Goal: Transaction & Acquisition: Purchase product/service

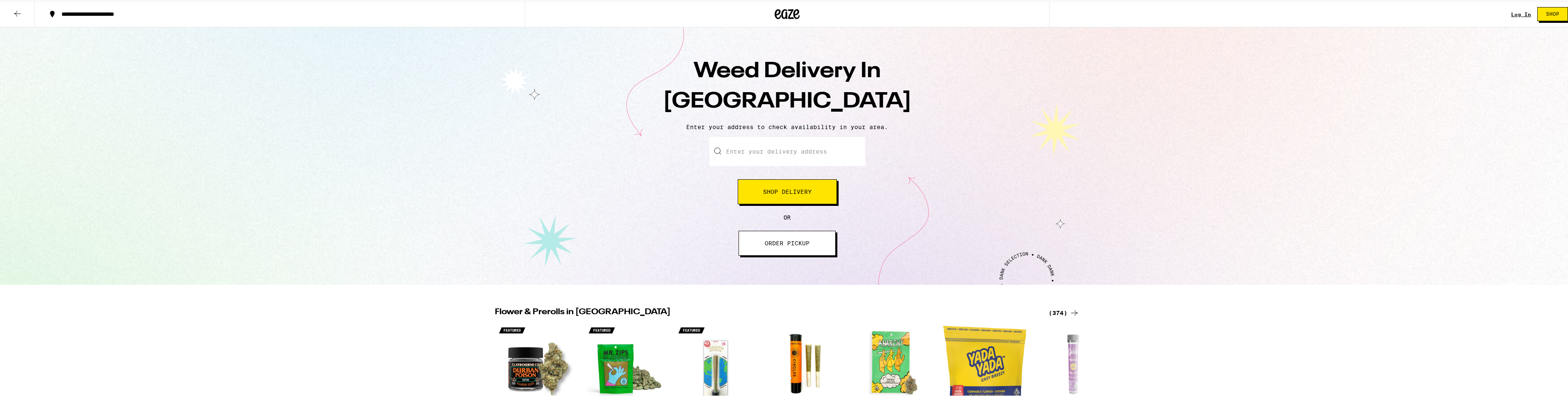
click at [755, 156] on input "Enter your delivery address" at bounding box center [787, 150] width 155 height 29
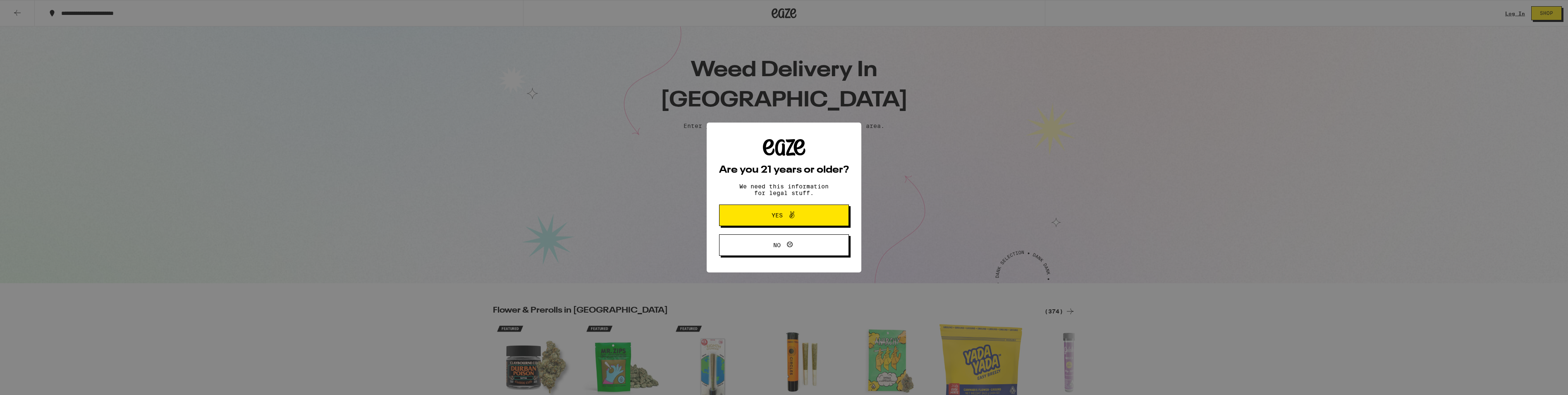
click at [774, 212] on span "Yes" at bounding box center [784, 215] width 63 height 11
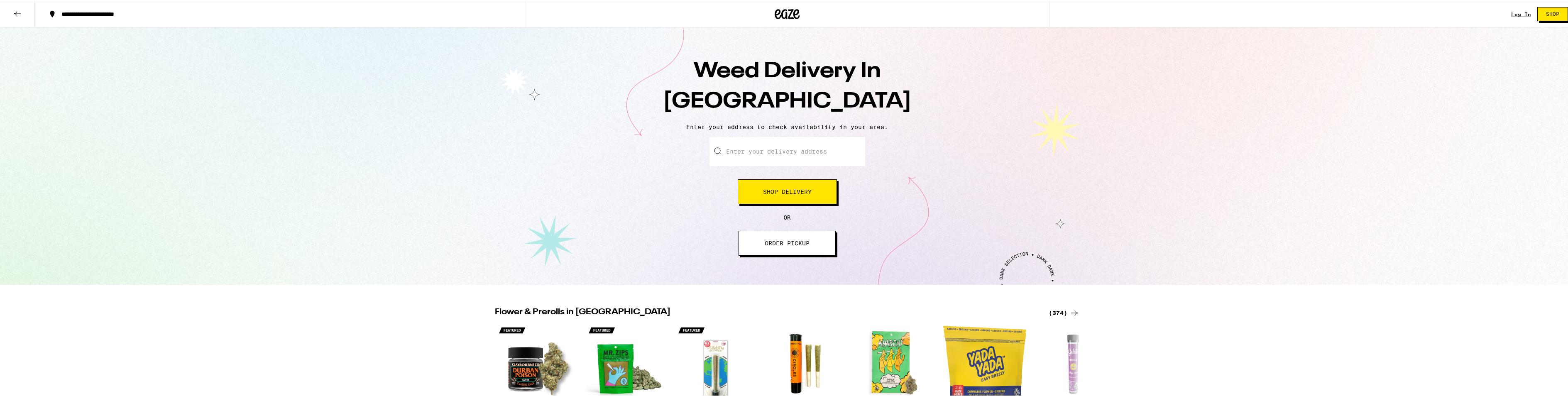
click at [754, 154] on input "Enter your delivery address" at bounding box center [787, 150] width 155 height 29
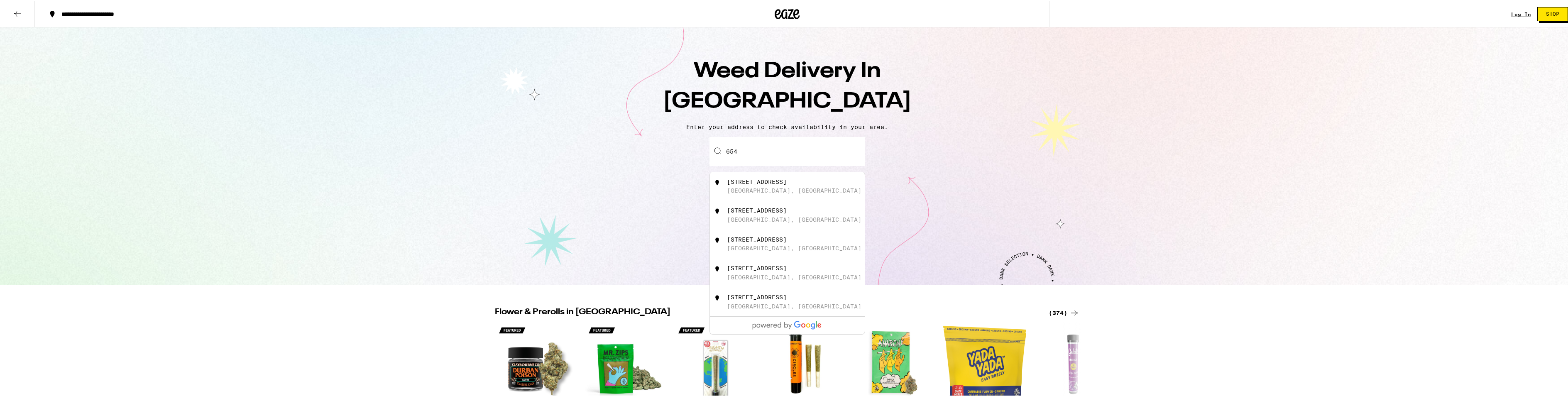
click at [771, 188] on div "San Diego, CA" at bounding box center [794, 189] width 134 height 7
type input "6540 Reflection Drive, San Diego, CA"
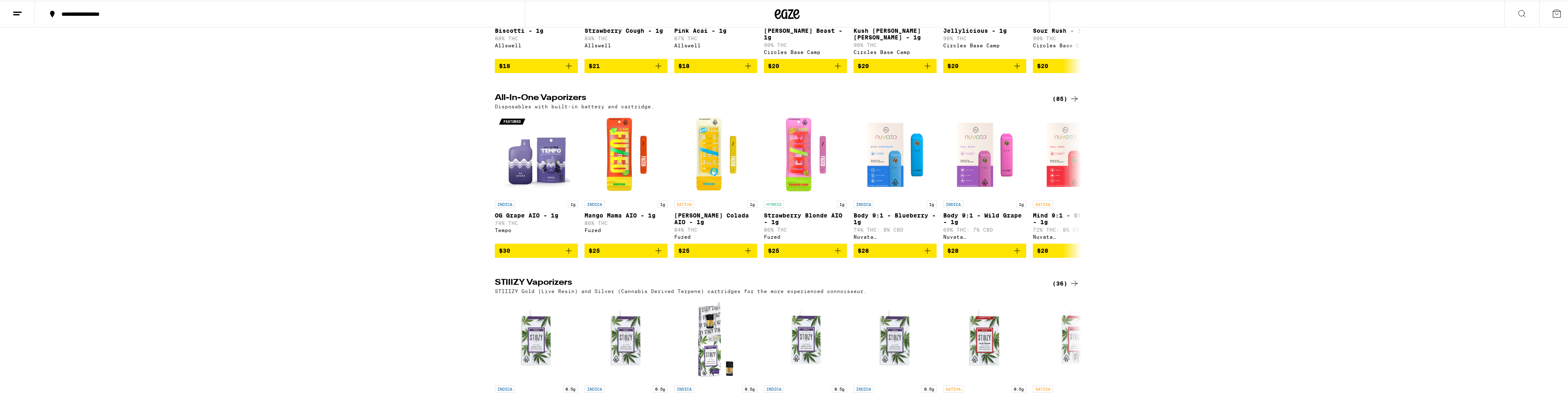
scroll to position [789, 0]
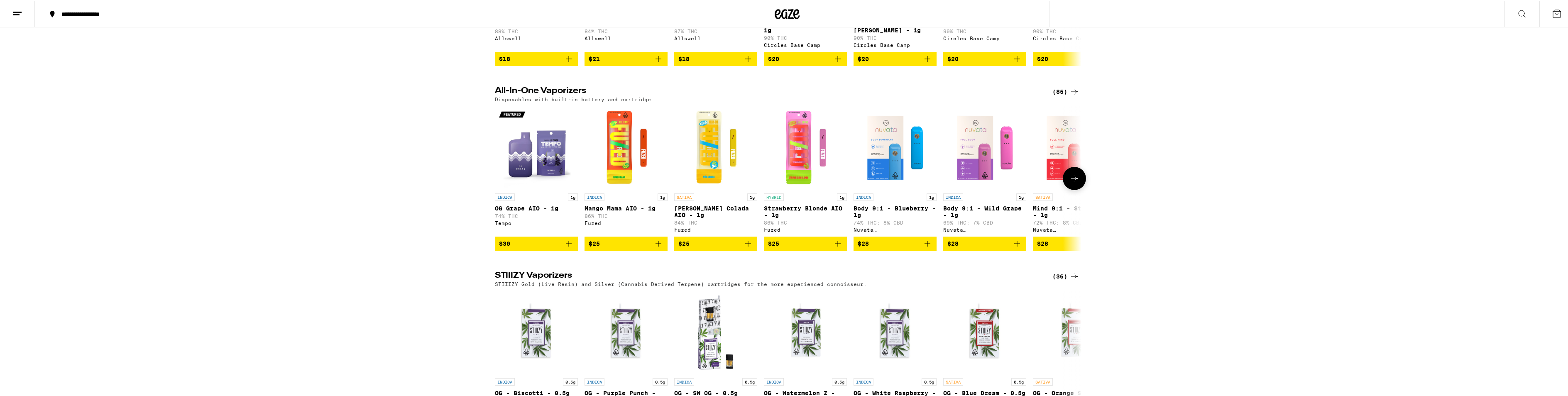
click at [1077, 189] on button at bounding box center [1074, 178] width 23 height 23
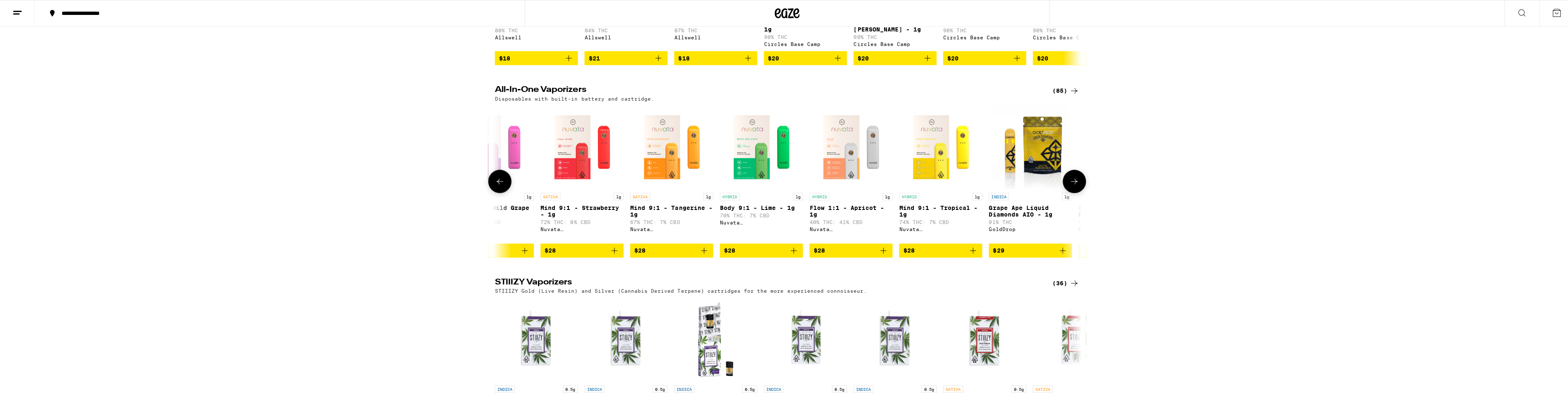
scroll to position [0, 492]
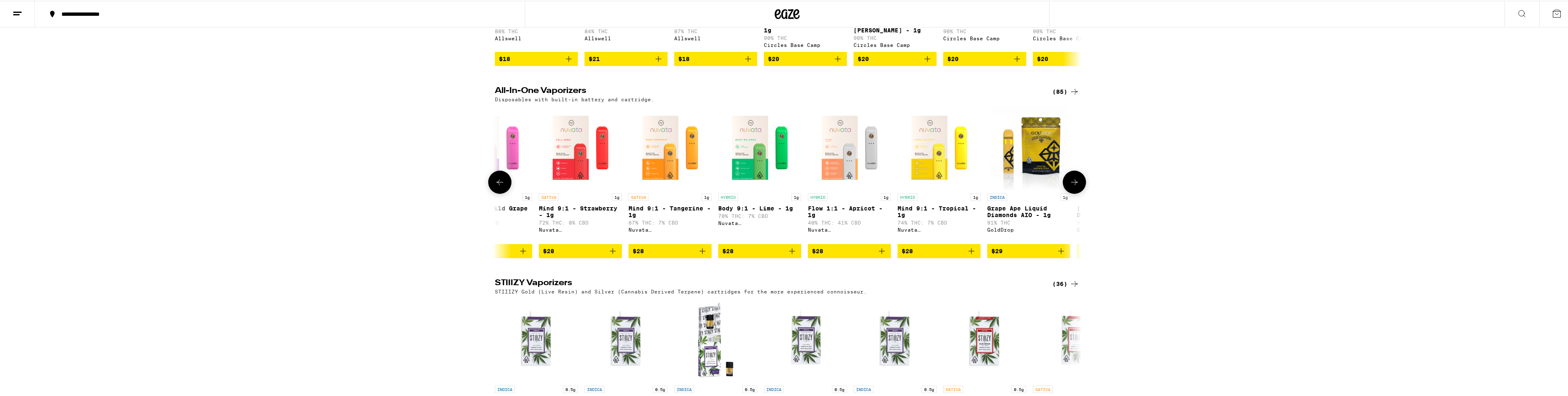
click at [1041, 184] on img "Open page for Grape Ape Liquid Diamonds AIO - 1g from GoldDrop" at bounding box center [1029, 147] width 77 height 83
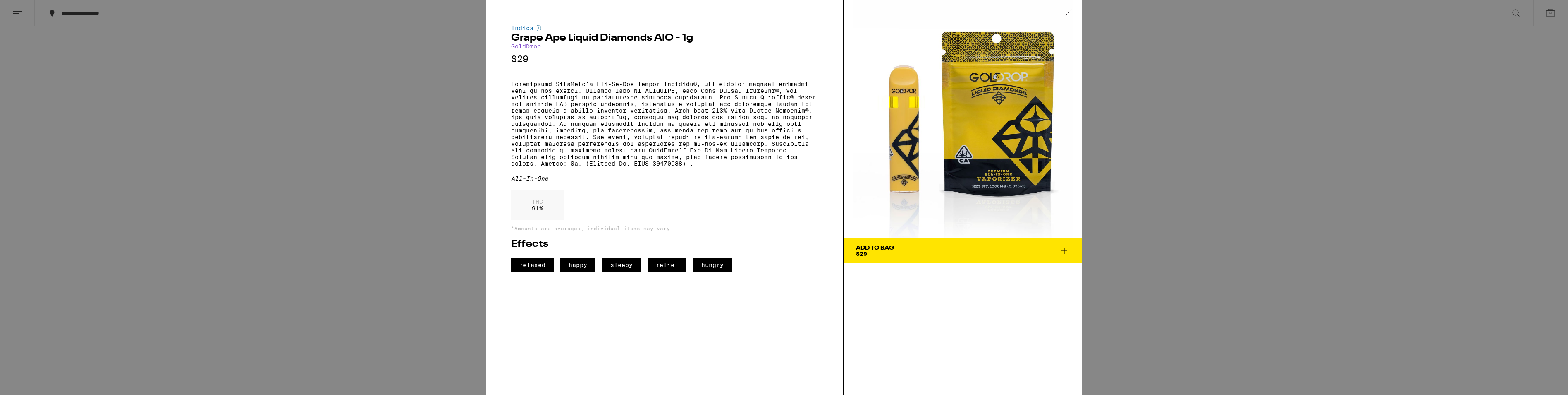
click at [1067, 252] on icon at bounding box center [1065, 251] width 10 height 10
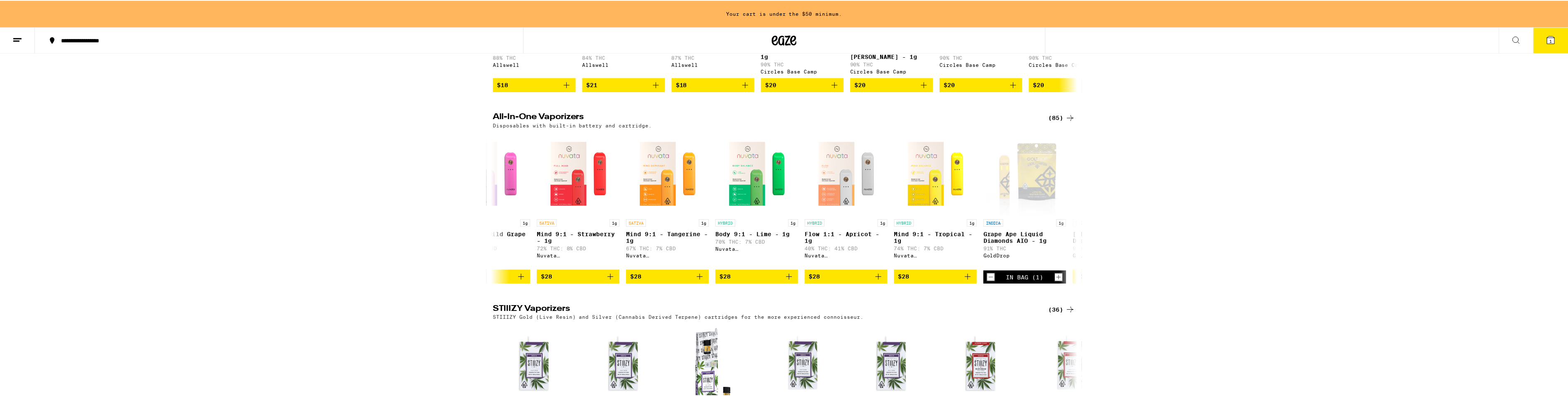
scroll to position [815, 0]
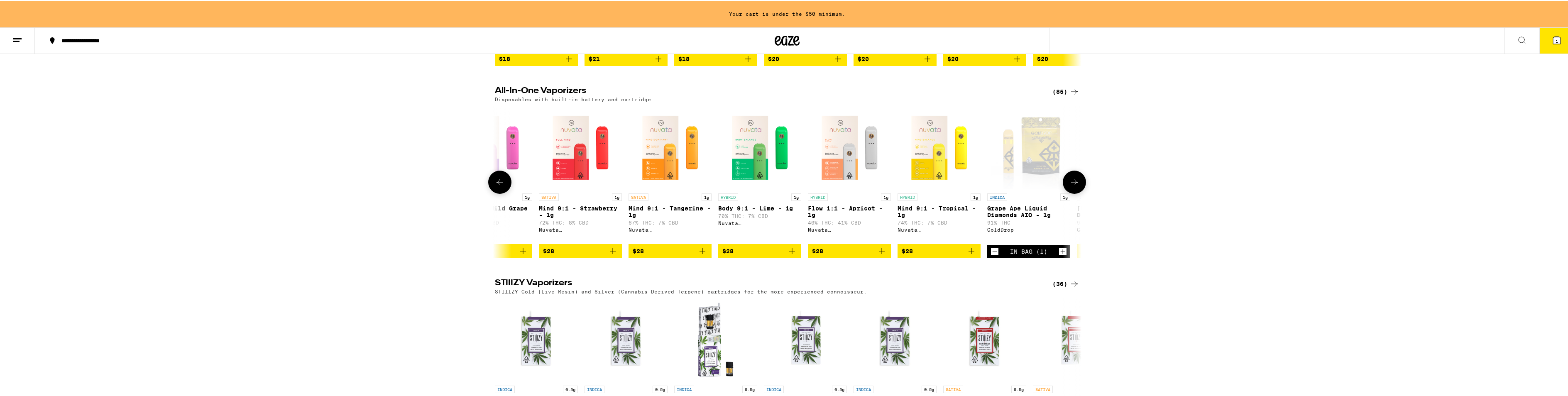
click at [1059, 256] on icon "Increment" at bounding box center [1063, 251] width 7 height 10
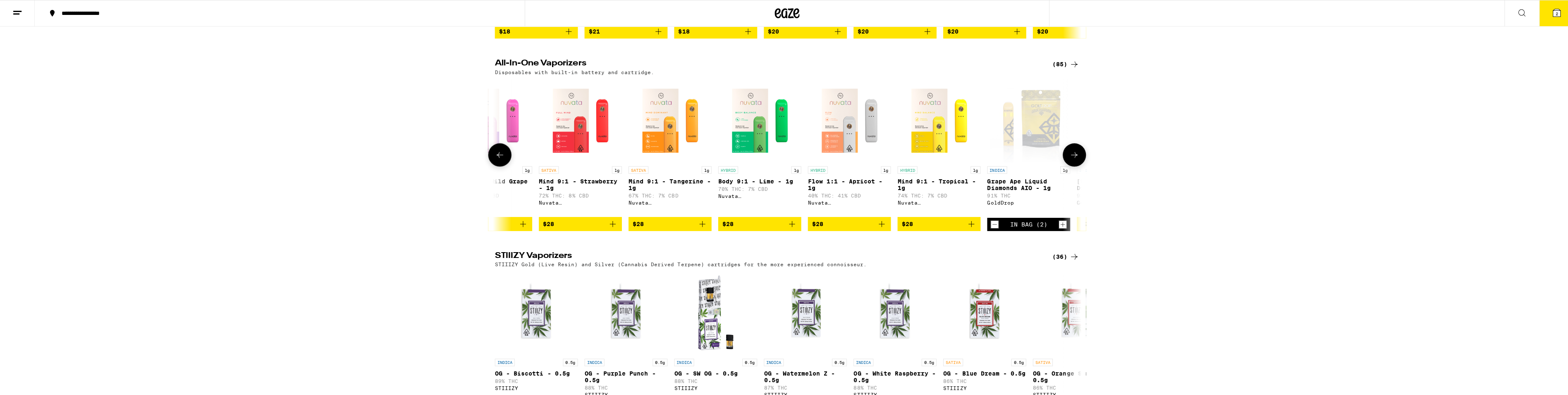
scroll to position [787, 0]
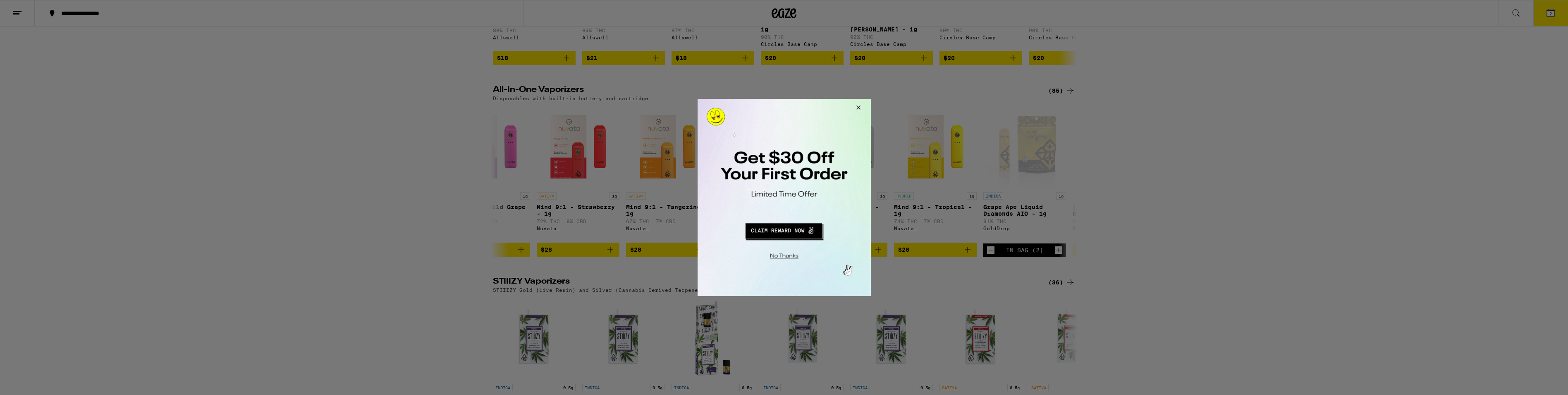
click at [789, 233] on button "Redirect to URL" at bounding box center [783, 230] width 144 height 20
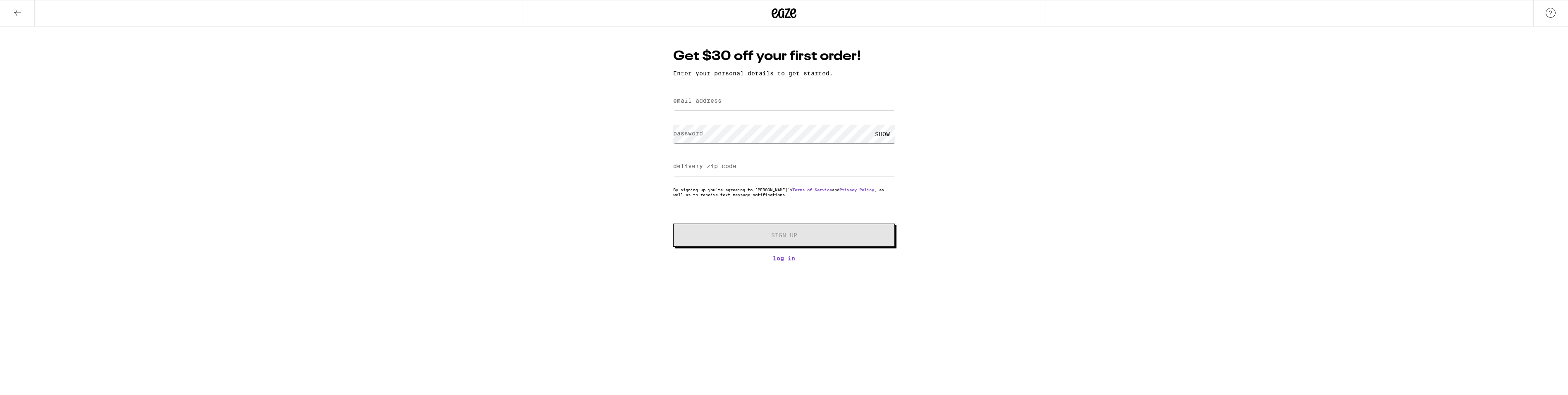
click at [696, 102] on label "email address" at bounding box center [697, 100] width 48 height 6
type input "[EMAIL_ADDRESS][DOMAIN_NAME]"
type input "92124"
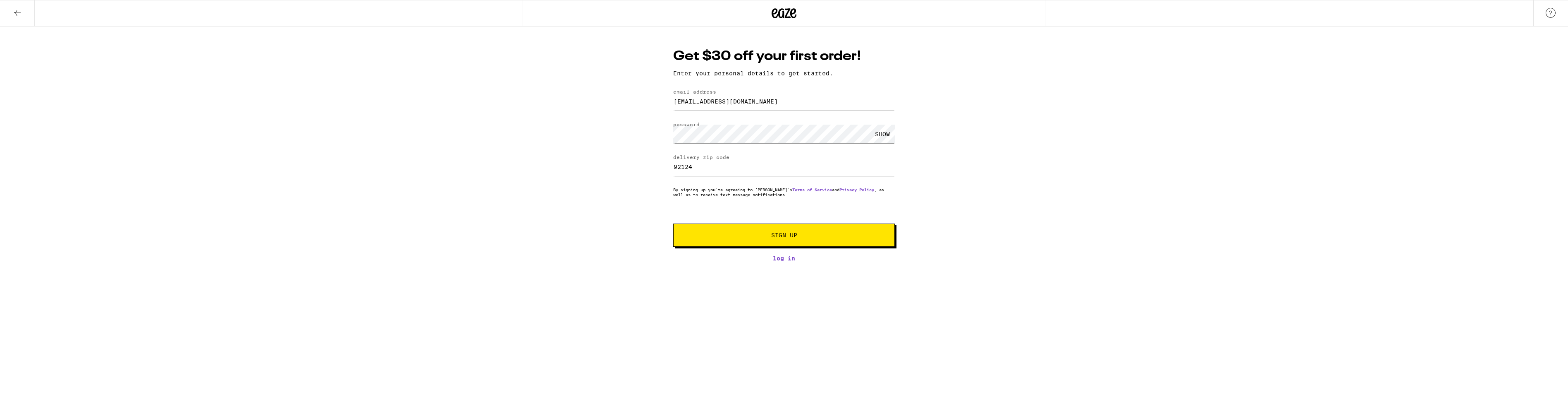
click at [801, 234] on span "Sign Up" at bounding box center [784, 235] width 165 height 6
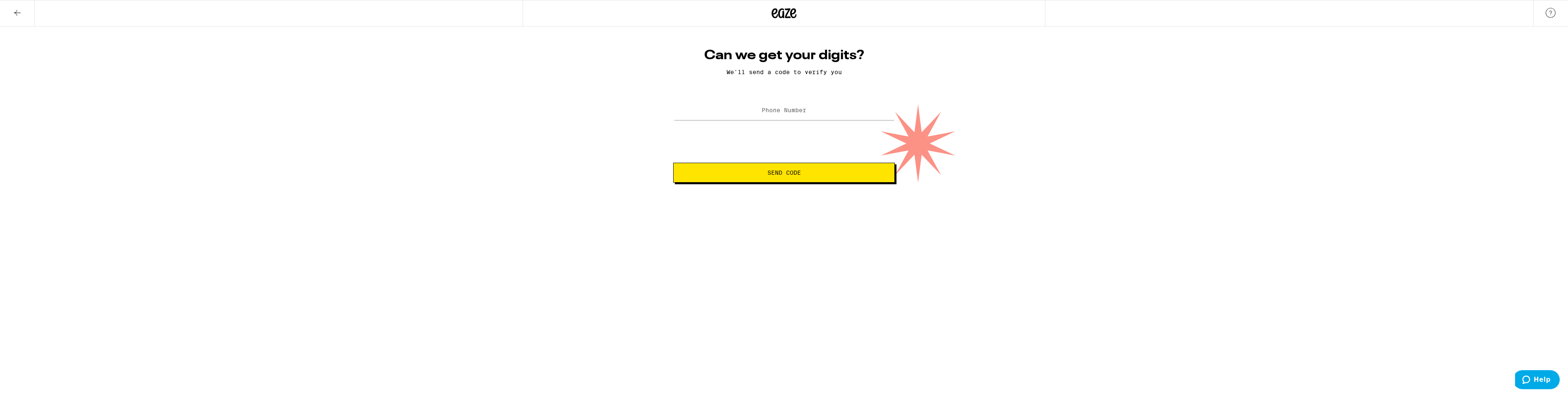
click at [783, 111] on label "Phone Number" at bounding box center [784, 110] width 45 height 6
type input "(619) 389-8223"
click at [792, 176] on span "Send Code" at bounding box center [784, 173] width 34 height 6
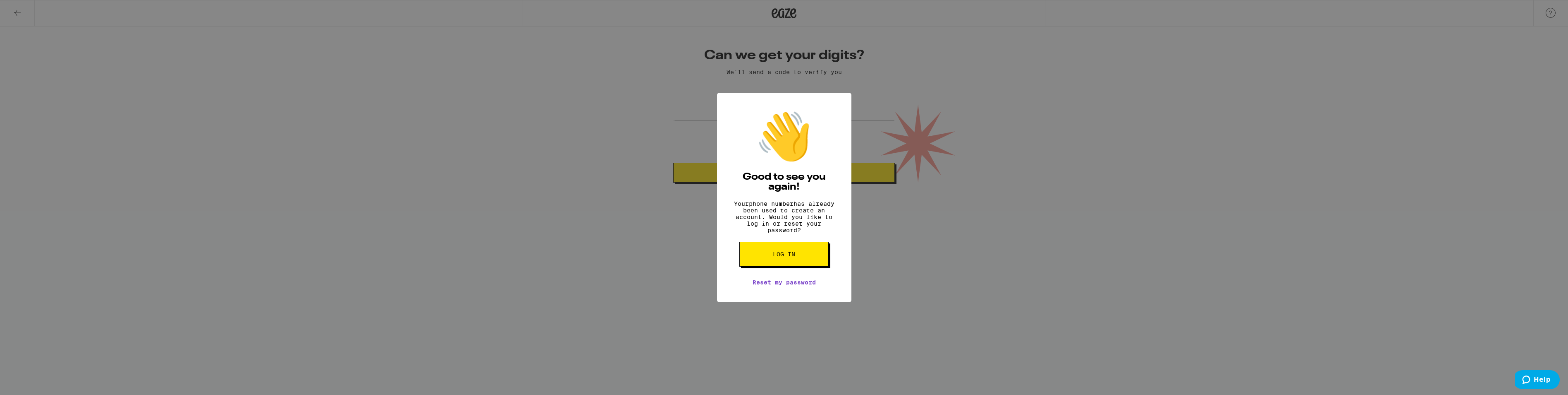
click at [1042, 282] on div "👋 Good to see you again! Your phone number has already been used to create an a…" at bounding box center [784, 198] width 1568 height 395
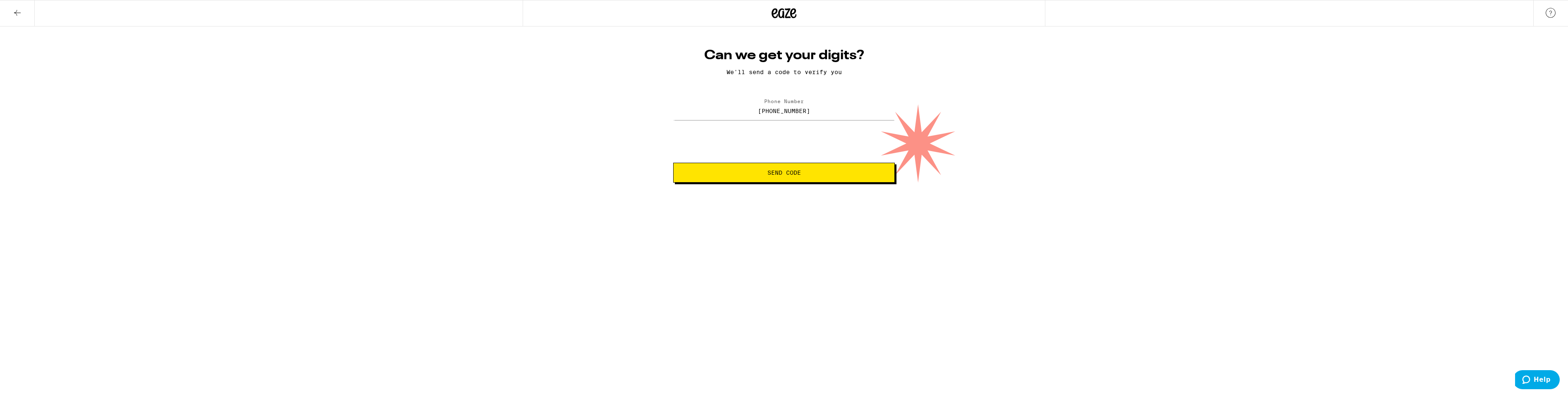
click at [772, 169] on button "Send Code" at bounding box center [784, 173] width 222 height 20
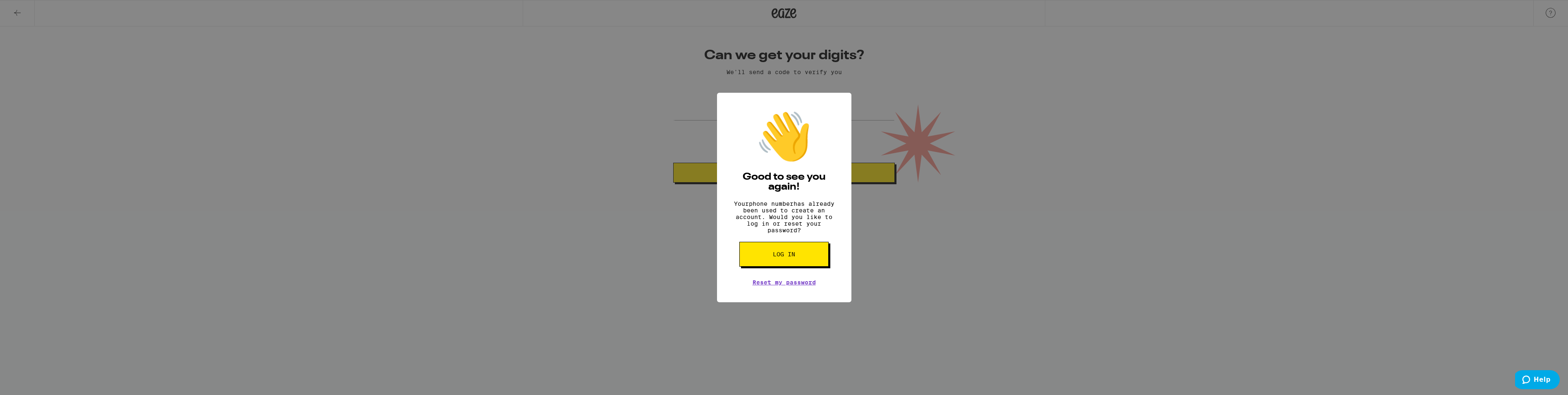
click at [781, 265] on button "Log in" at bounding box center [784, 254] width 89 height 25
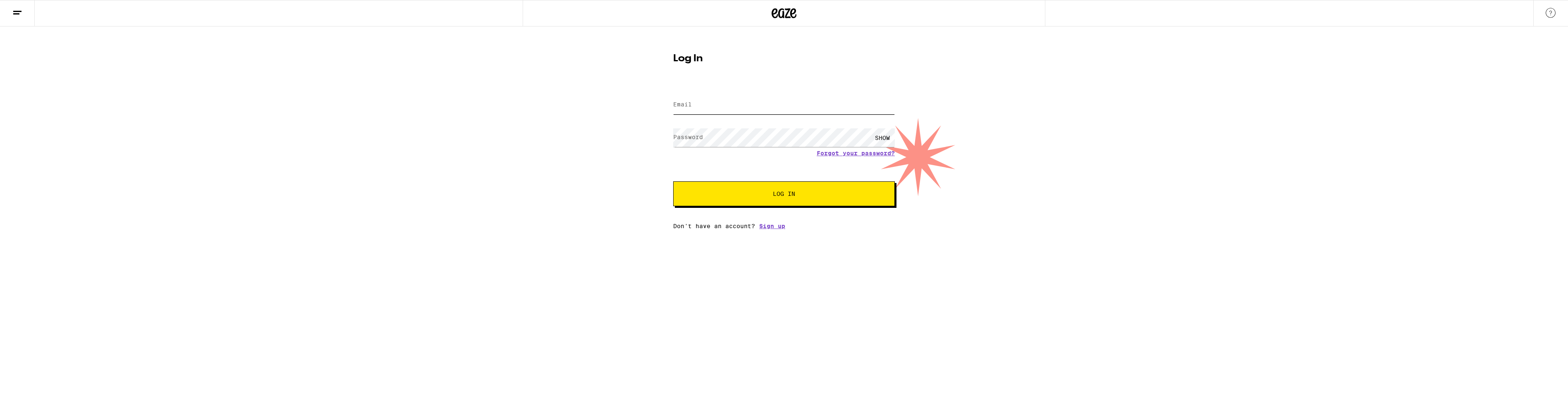
click at [706, 104] on input "Email" at bounding box center [784, 105] width 222 height 19
type input "[EMAIL_ADDRESS][DOMAIN_NAME]"
click at [862, 154] on link "Forgot your password?" at bounding box center [856, 153] width 78 height 6
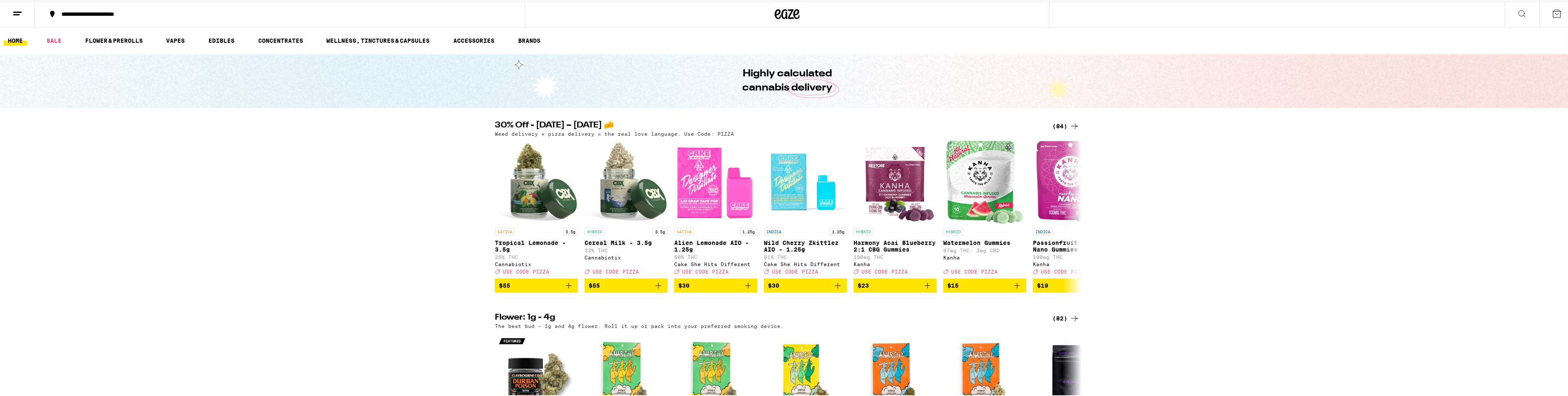
click at [89, 13] on div "**********" at bounding box center [283, 13] width 453 height 6
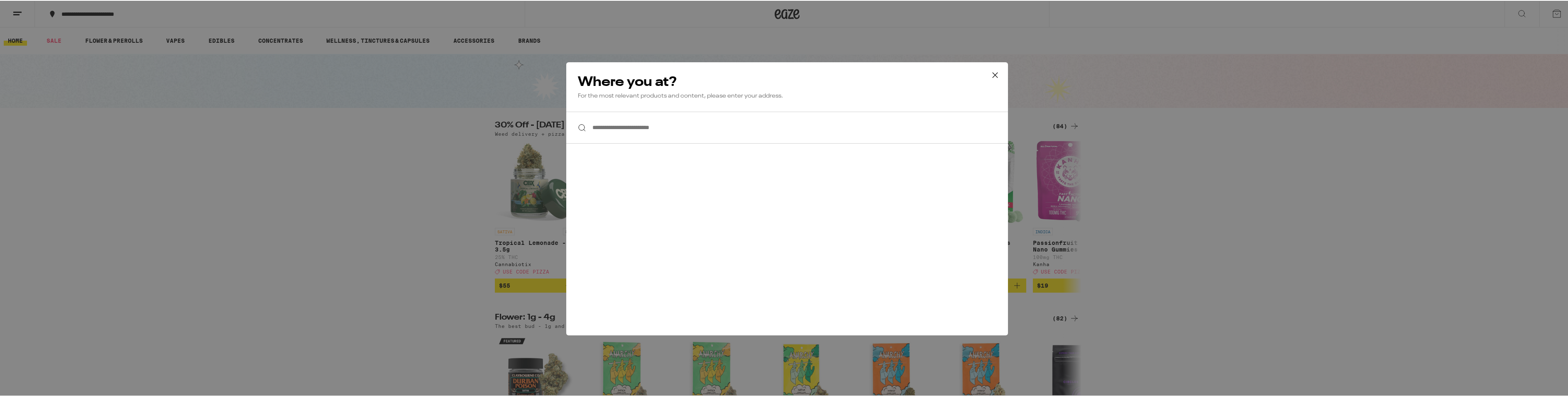
click at [617, 129] on input "**********" at bounding box center [787, 126] width 441 height 32
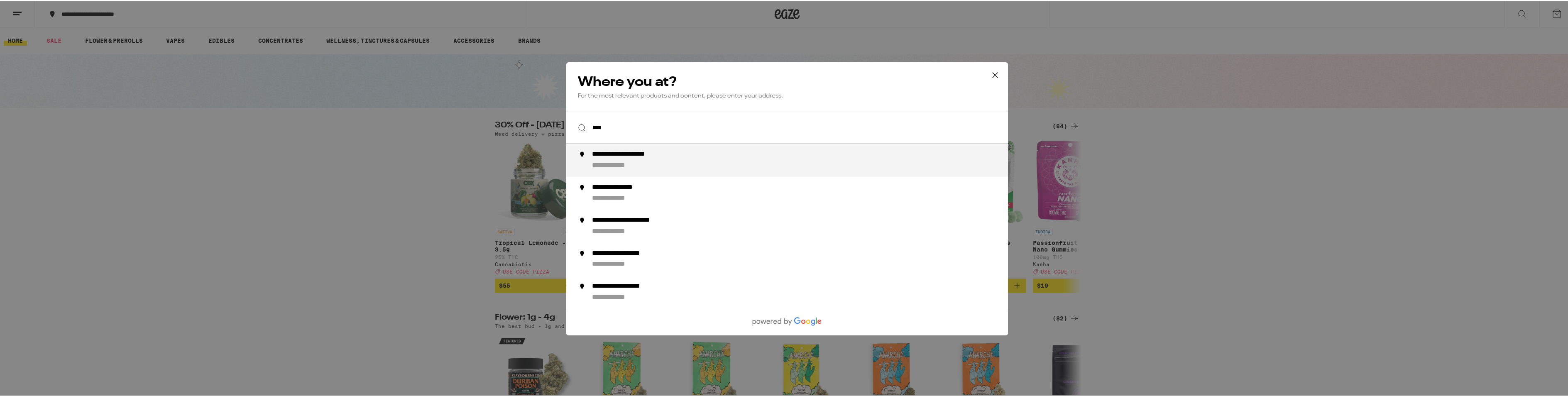
click at [647, 165] on div "**********" at bounding box center [804, 160] width 423 height 20
type input "**********"
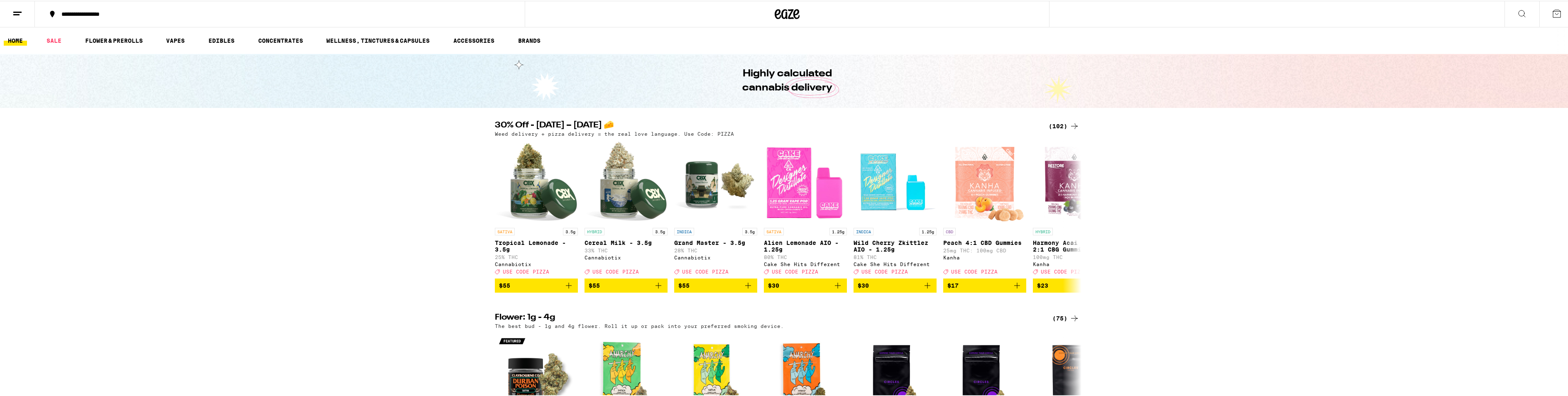
click at [17, 6] on button at bounding box center [17, 14] width 35 height 26
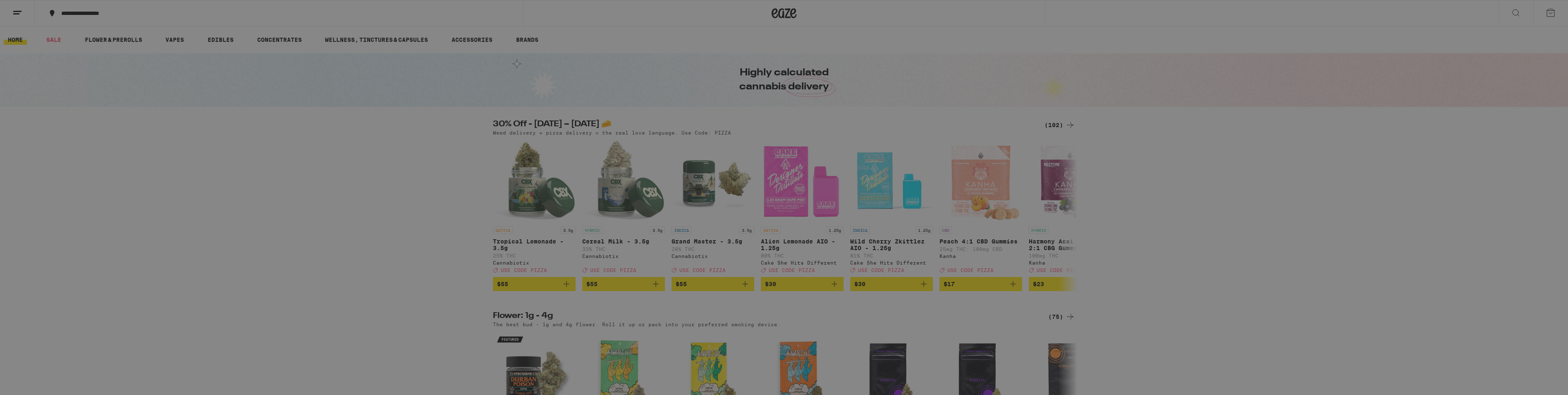
click at [17, 6] on icon at bounding box center [17, 13] width 17 height 17
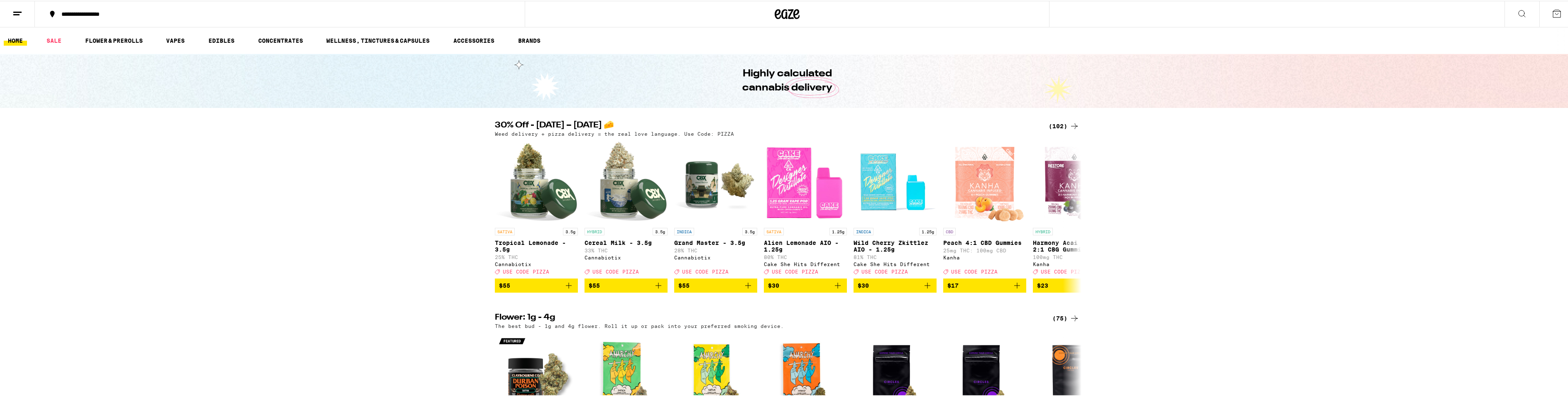
click at [1553, 16] on icon at bounding box center [1556, 13] width 7 height 7
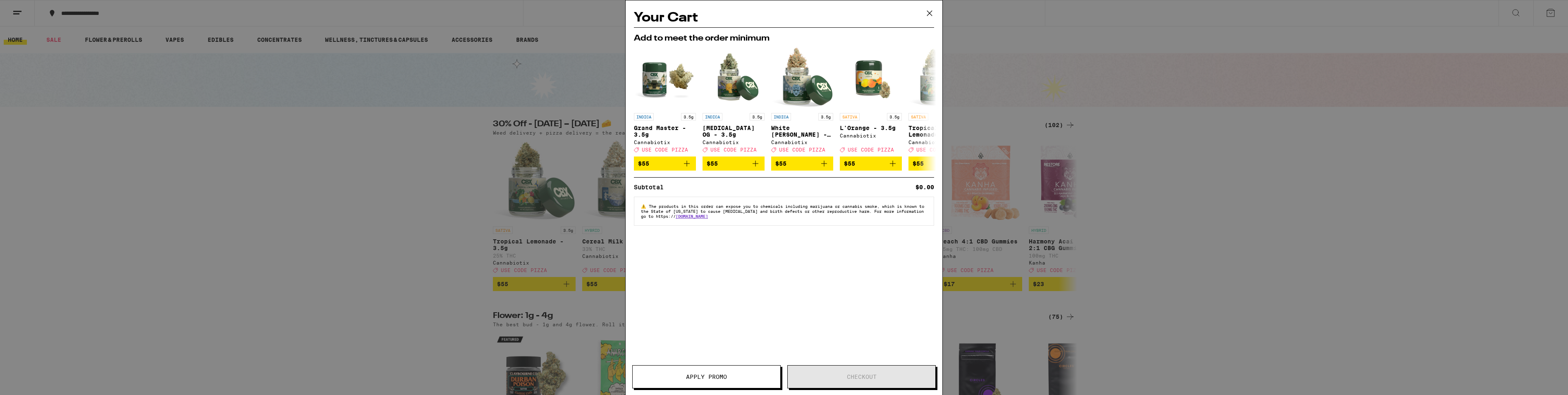
click at [928, 10] on icon at bounding box center [929, 13] width 12 height 12
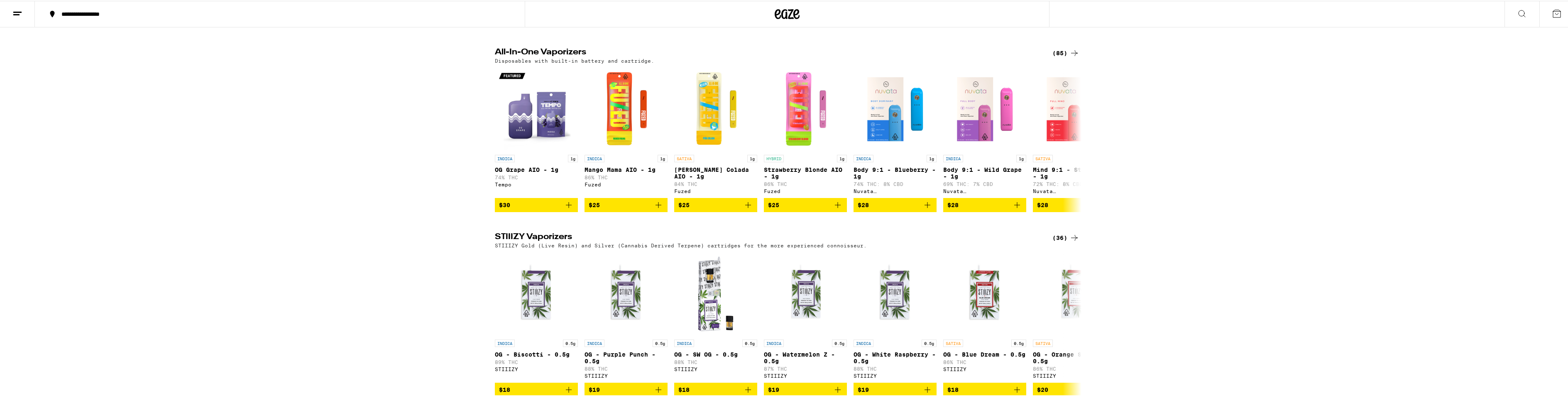
scroll to position [913, 0]
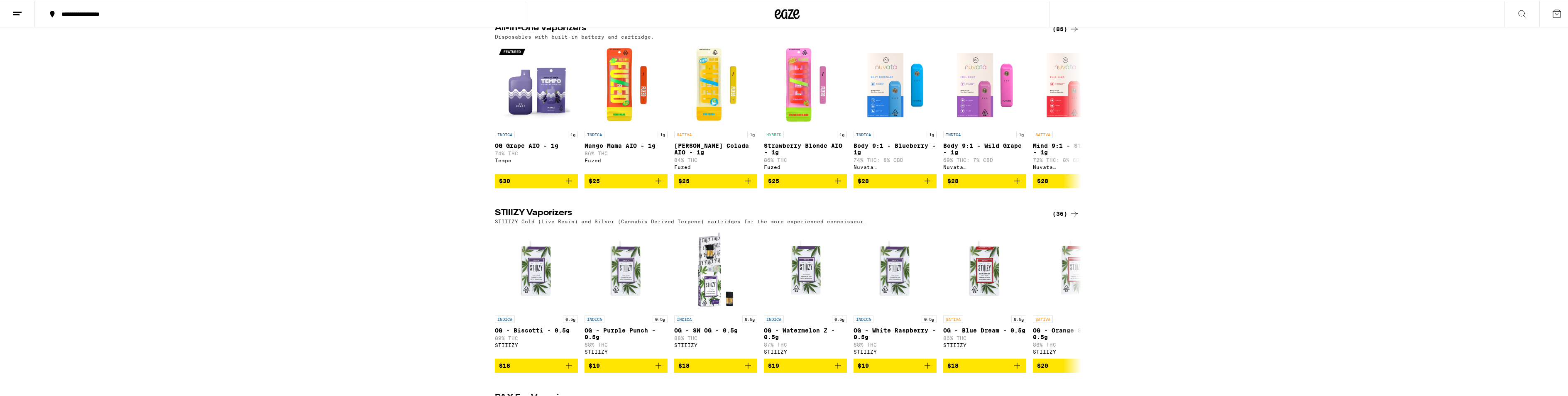
click at [1073, 33] on icon at bounding box center [1074, 28] width 10 height 10
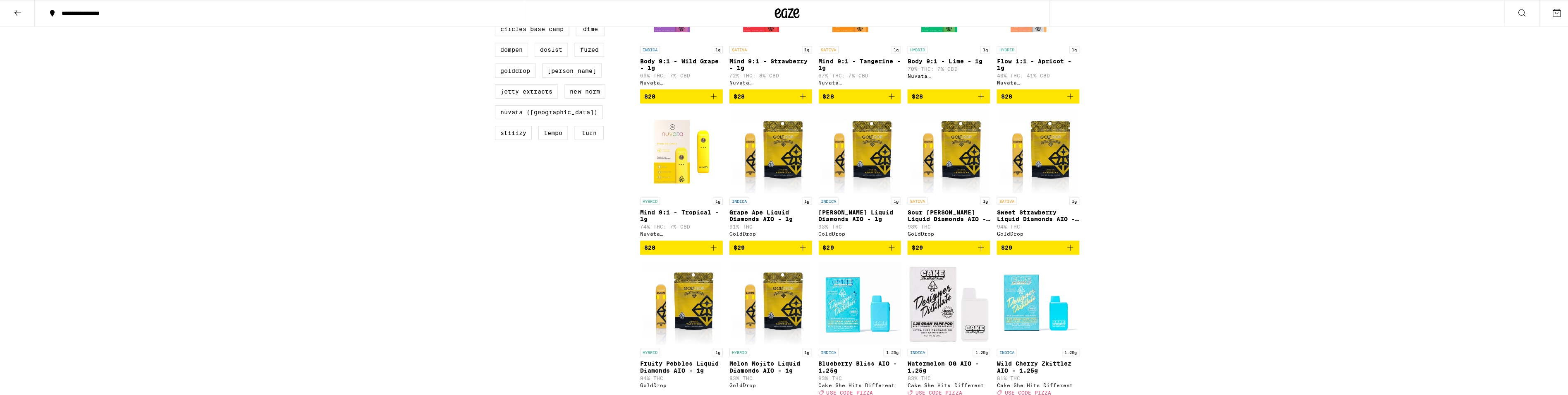
scroll to position [332, 0]
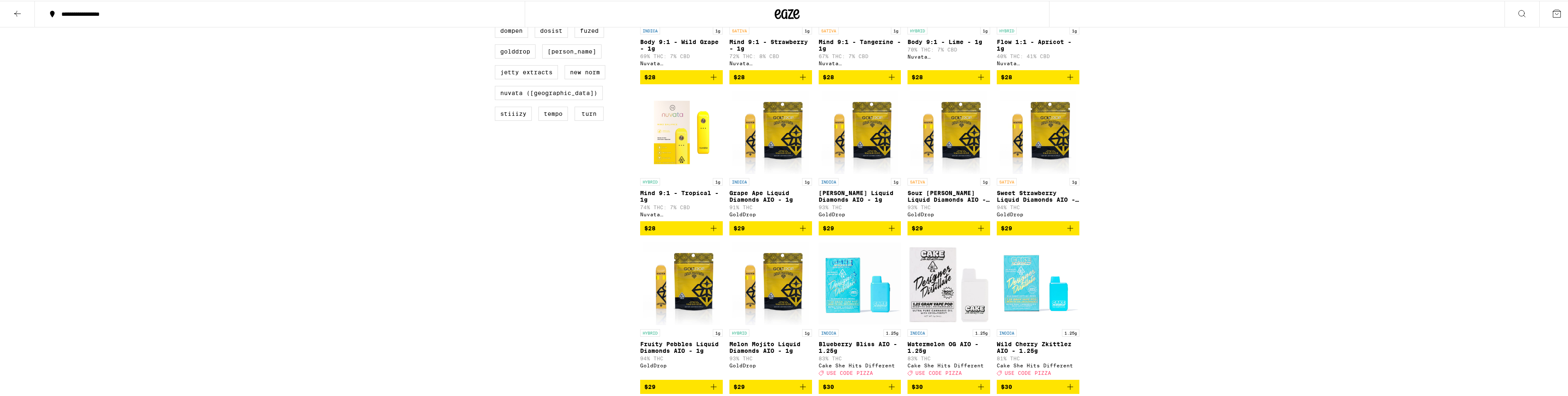
click at [786, 152] on img "Open page for Grape Ape Liquid Diamonds AIO - 1g from GoldDrop" at bounding box center [770, 132] width 77 height 83
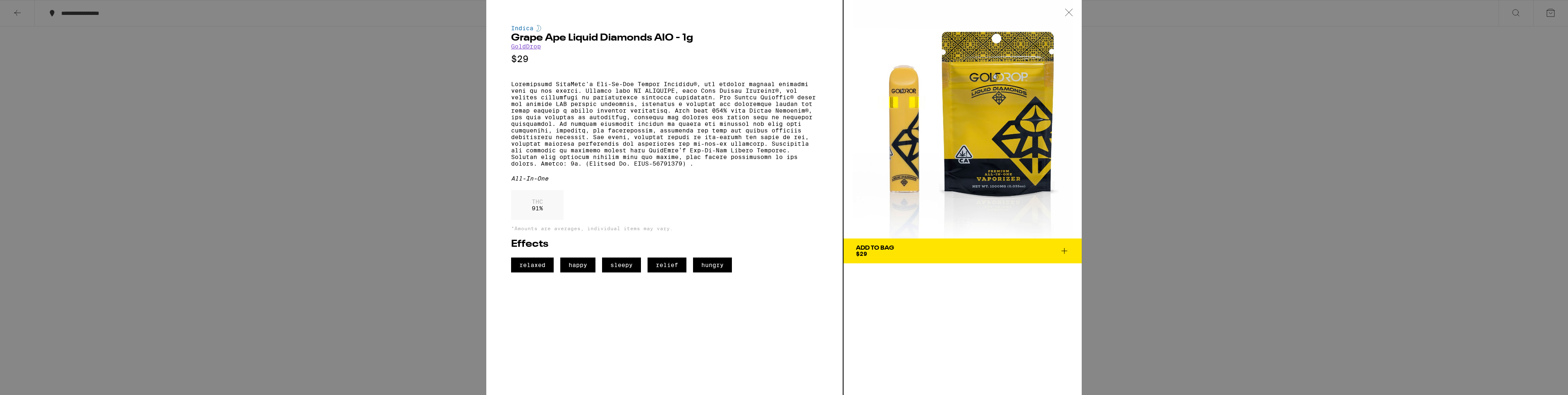
click at [1065, 250] on icon at bounding box center [1065, 251] width 6 height 6
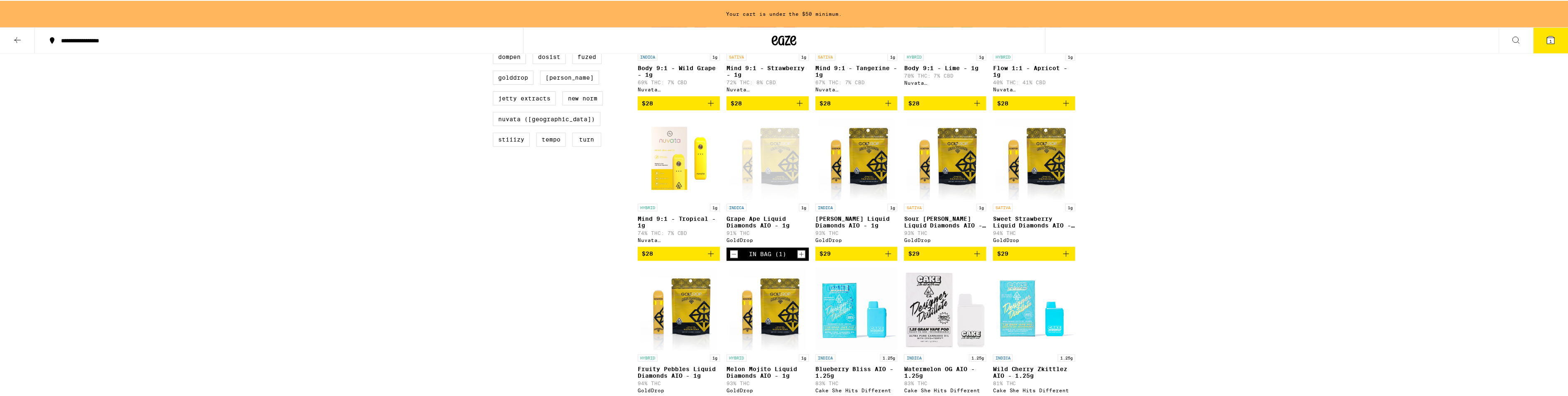
scroll to position [358, 0]
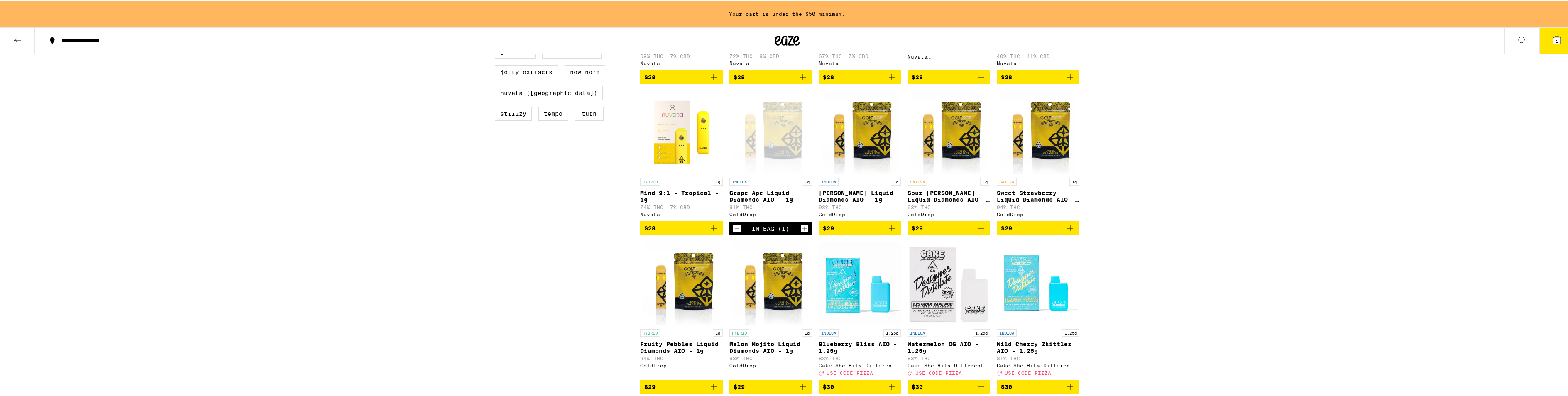
click at [983, 235] on button "$29" at bounding box center [949, 228] width 82 height 14
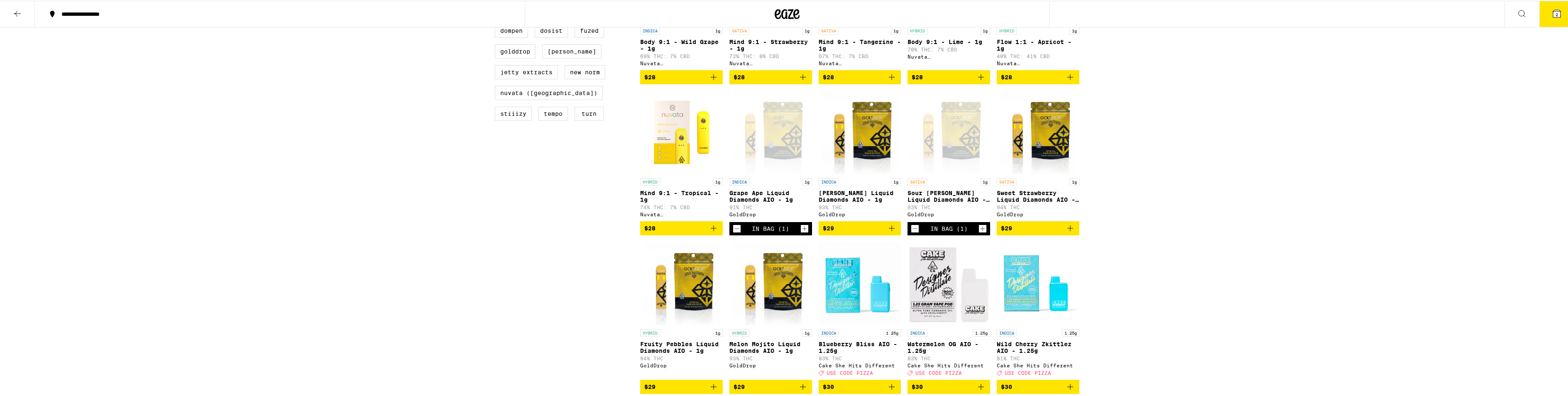
click at [983, 233] on icon "Increment" at bounding box center [983, 228] width 7 height 10
click at [1553, 14] on icon at bounding box center [1556, 13] width 7 height 7
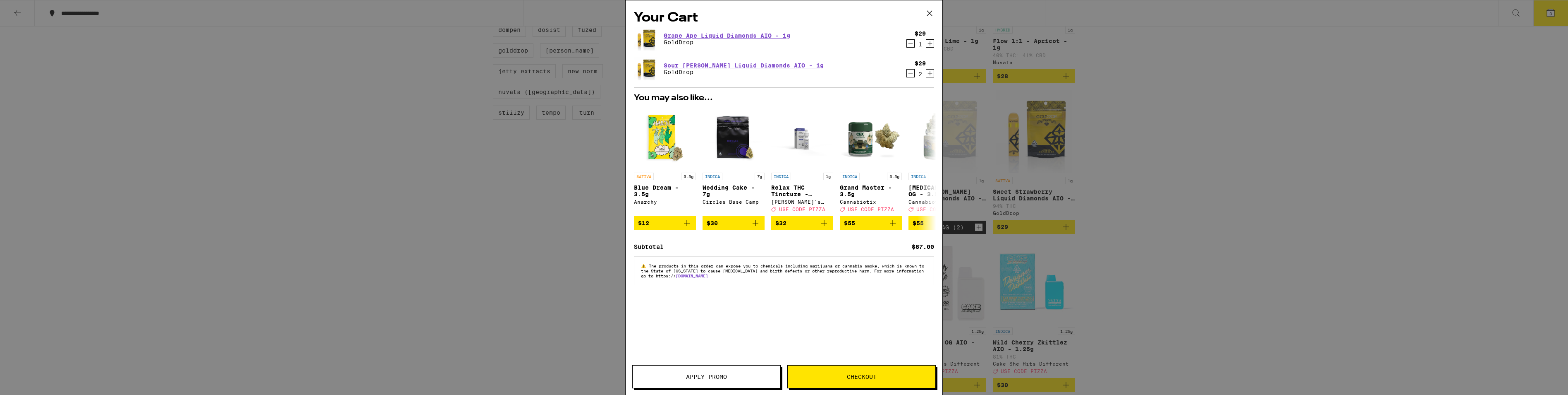
click at [912, 74] on icon "Decrement" at bounding box center [911, 74] width 4 height 0
click at [830, 373] on button "Checkout" at bounding box center [862, 377] width 148 height 23
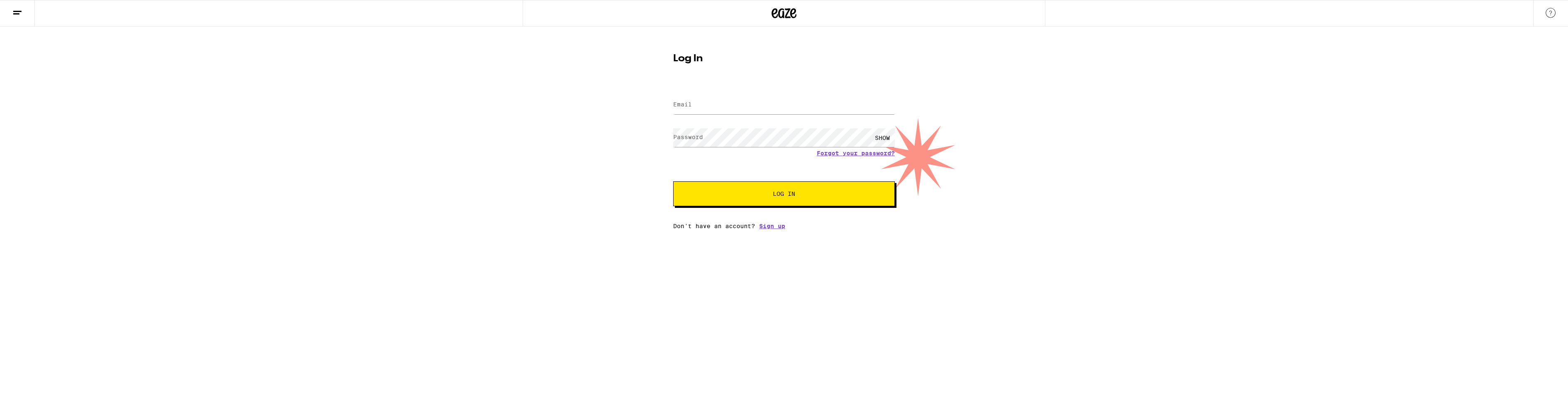
click at [688, 105] on label "Email" at bounding box center [682, 104] width 19 height 6
type input "[EMAIL_ADDRESS][DOMAIN_NAME]"
click at [831, 154] on link "Forgot your password?" at bounding box center [856, 153] width 78 height 6
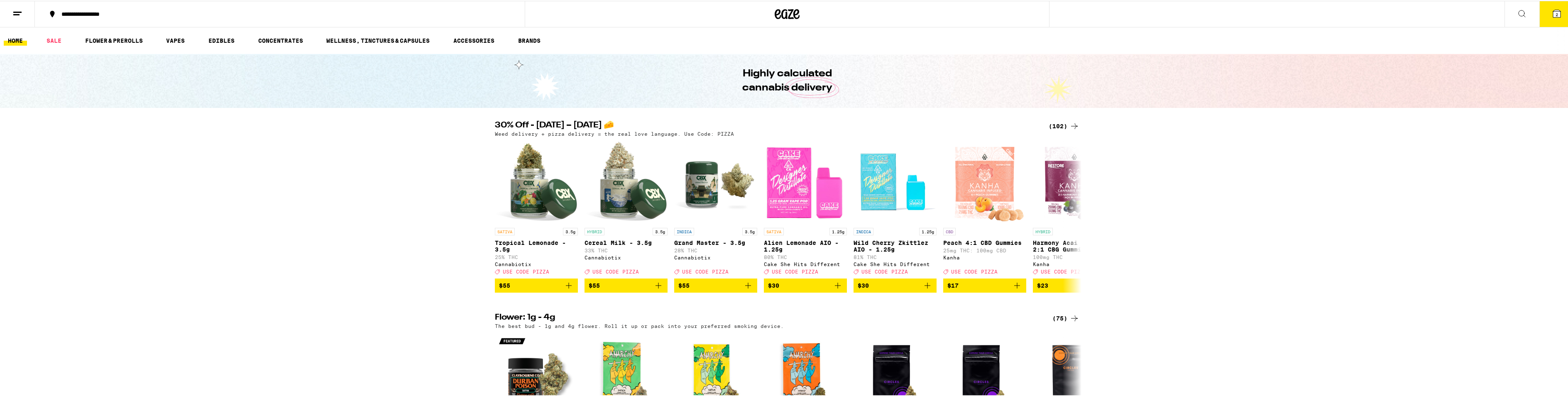
click at [1553, 10] on icon at bounding box center [1556, 13] width 7 height 7
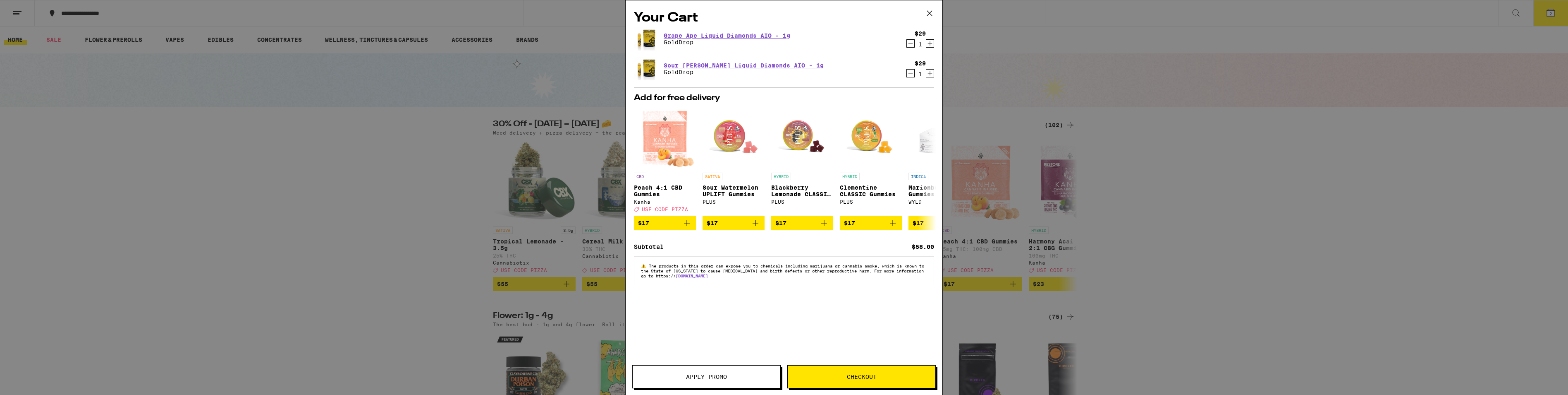
click at [741, 372] on button "Apply Promo" at bounding box center [706, 377] width 148 height 23
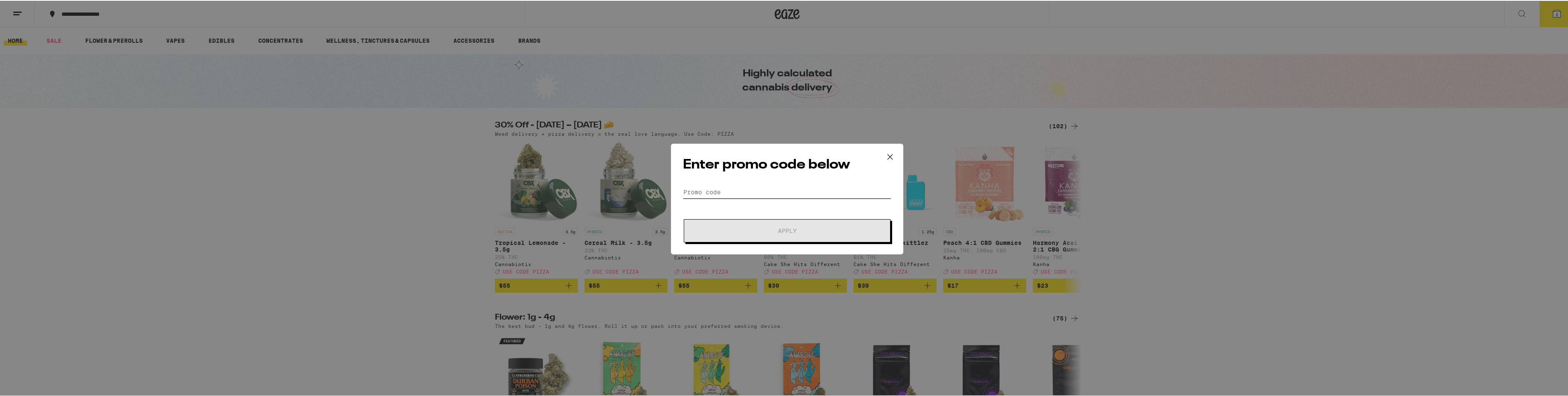
paste input "HAZY"
type input "HAZY"
click at [741, 236] on button "Apply" at bounding box center [787, 230] width 207 height 23
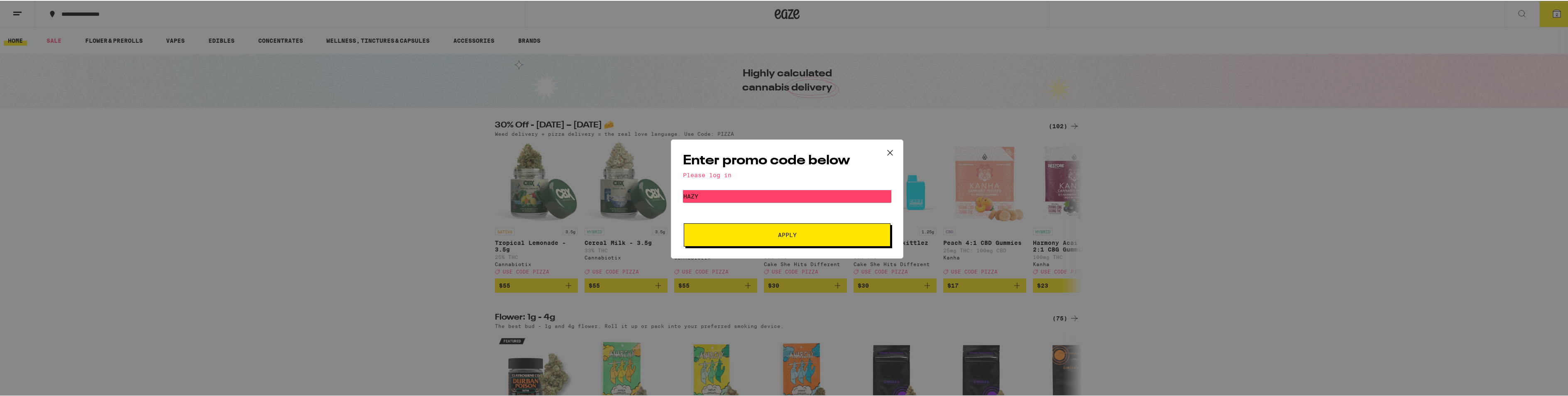
click at [1270, 166] on div "Enter promo code below Please log in Promo Code HAZY Apply" at bounding box center [787, 198] width 1574 height 396
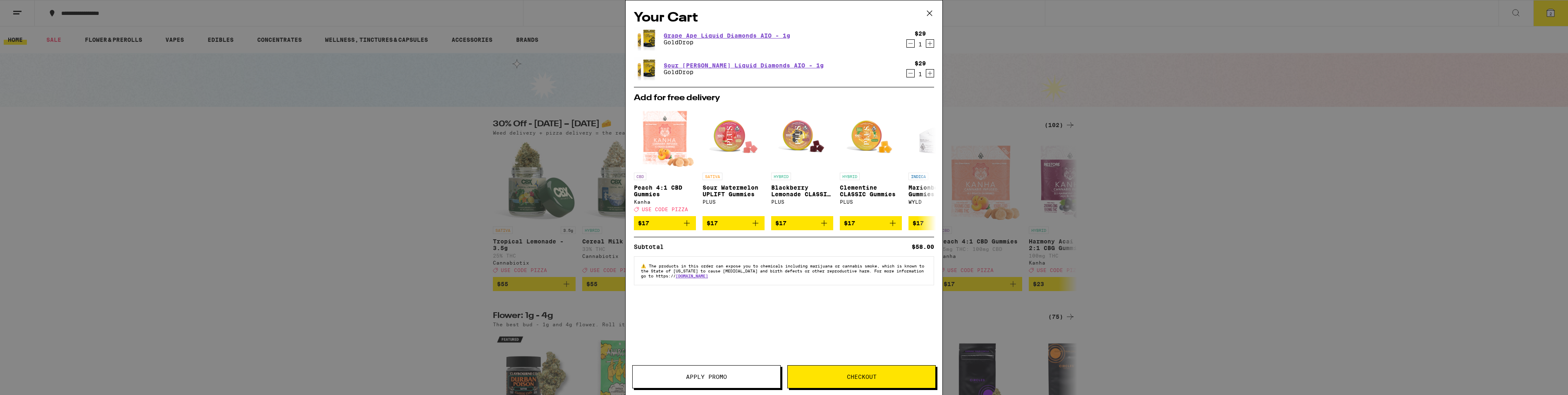
click at [222, 121] on div "Your Cart Grape Ape Liquid Diamonds AIO - 1g GoldDrop $29 1 Sour Tangie Liquid …" at bounding box center [784, 198] width 1568 height 395
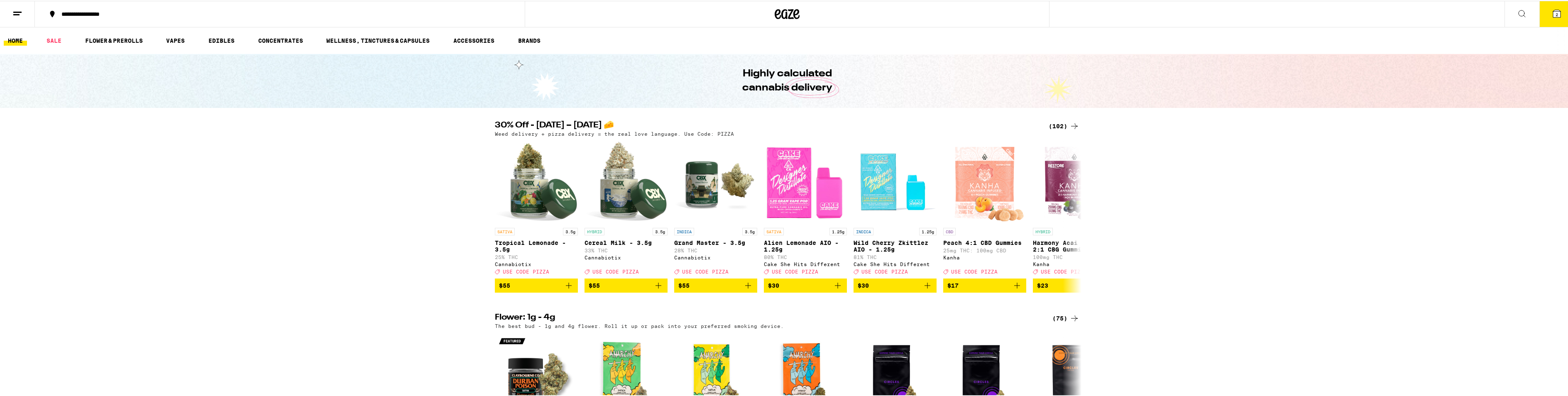
click at [11, 12] on button at bounding box center [17, 14] width 35 height 26
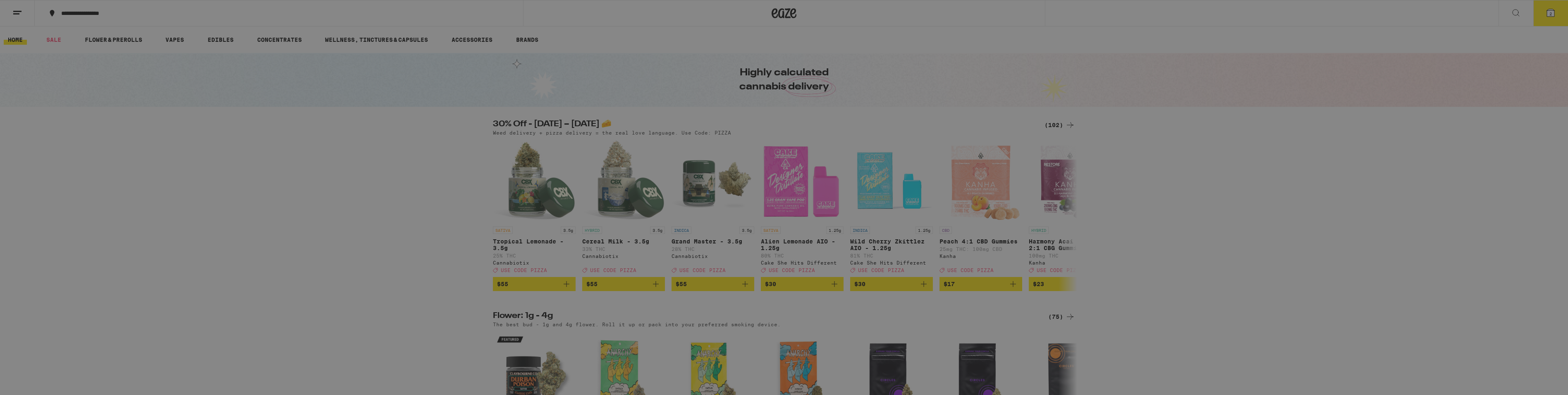
click at [108, 44] on span "Log In" at bounding box center [114, 44] width 22 height 6
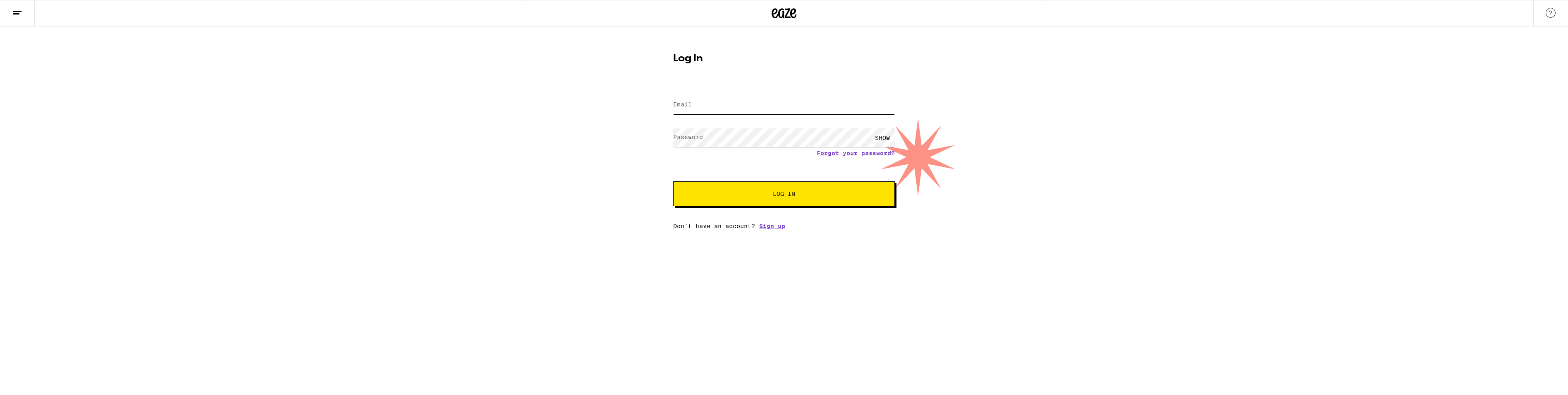
click at [712, 110] on input "Email" at bounding box center [784, 105] width 222 height 19
type input "[EMAIL_ADDRESS][DOMAIN_NAME]"
click at [845, 151] on link "Forgot your password?" at bounding box center [856, 153] width 78 height 6
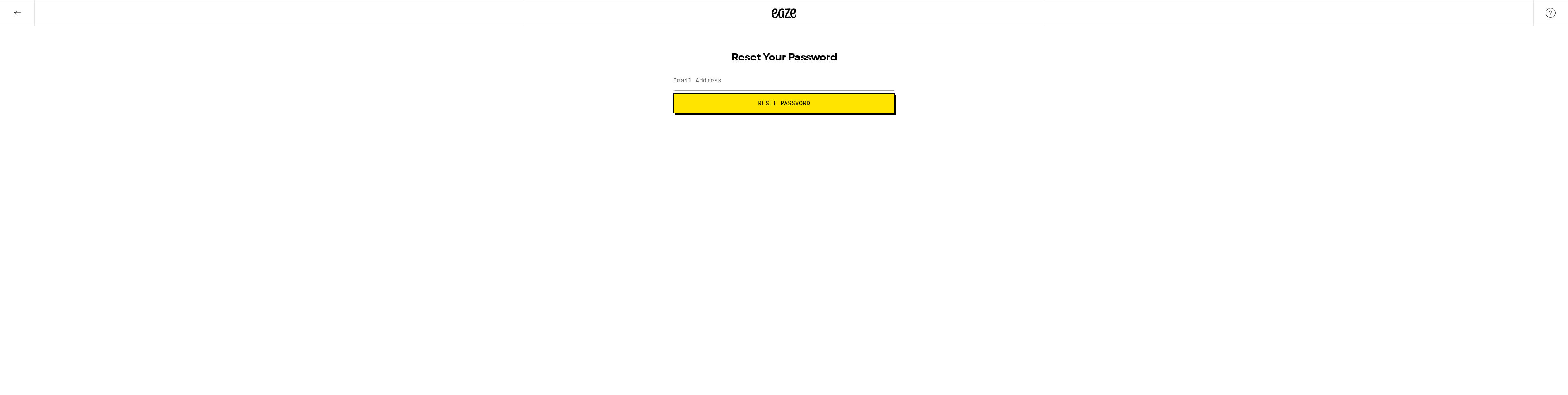
click at [693, 81] on label "Email Address" at bounding box center [697, 80] width 48 height 6
type input "[EMAIL_ADDRESS][DOMAIN_NAME]"
click at [737, 107] on button "Reset Password" at bounding box center [784, 103] width 222 height 20
click at [712, 84] on label "New password" at bounding box center [695, 80] width 45 height 6
click at [885, 80] on div "SHOW" at bounding box center [883, 81] width 24 height 19
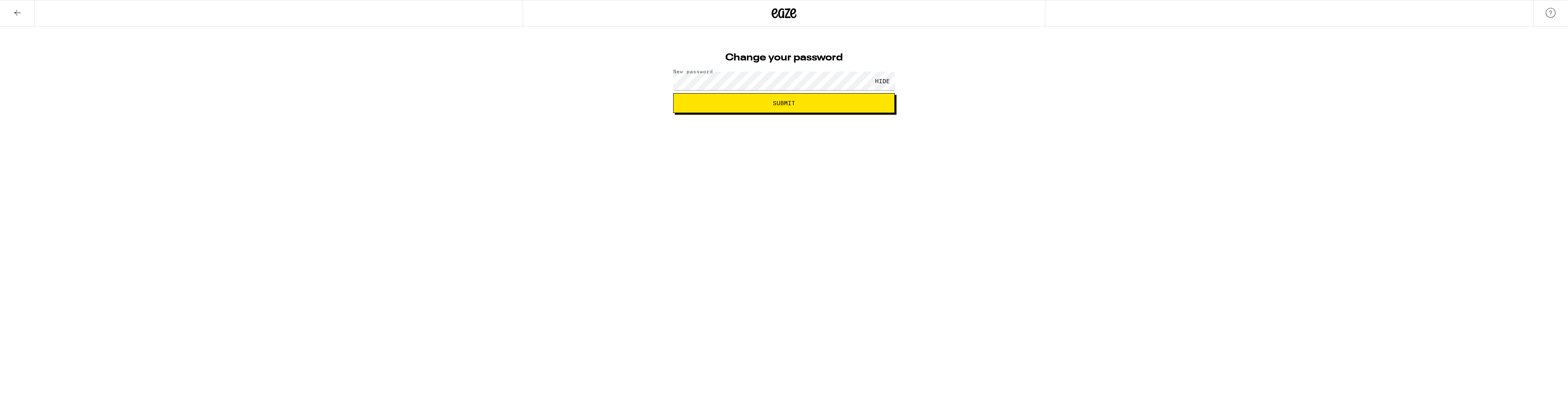
click at [750, 101] on span "Submit" at bounding box center [784, 103] width 207 height 6
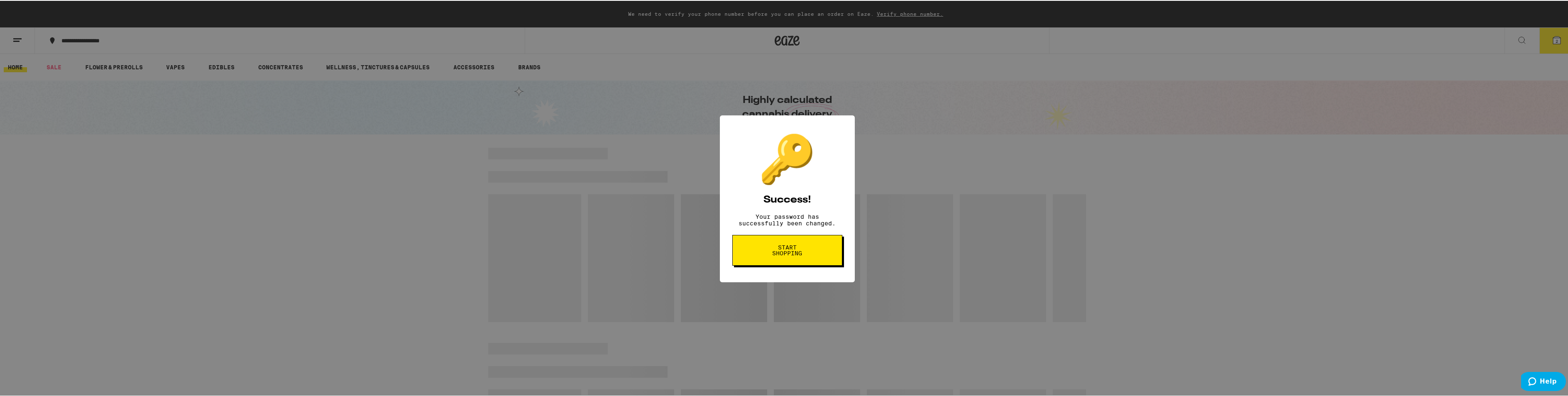
click at [779, 254] on span "Start shopping" at bounding box center [787, 249] width 43 height 12
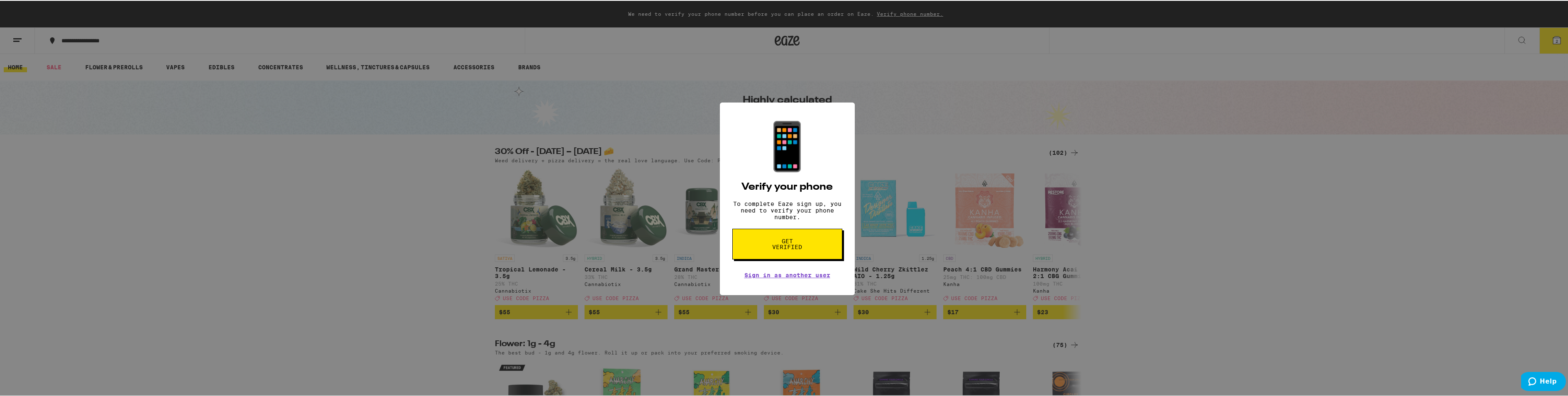
click at [779, 249] on span "Get verified" at bounding box center [787, 244] width 43 height 12
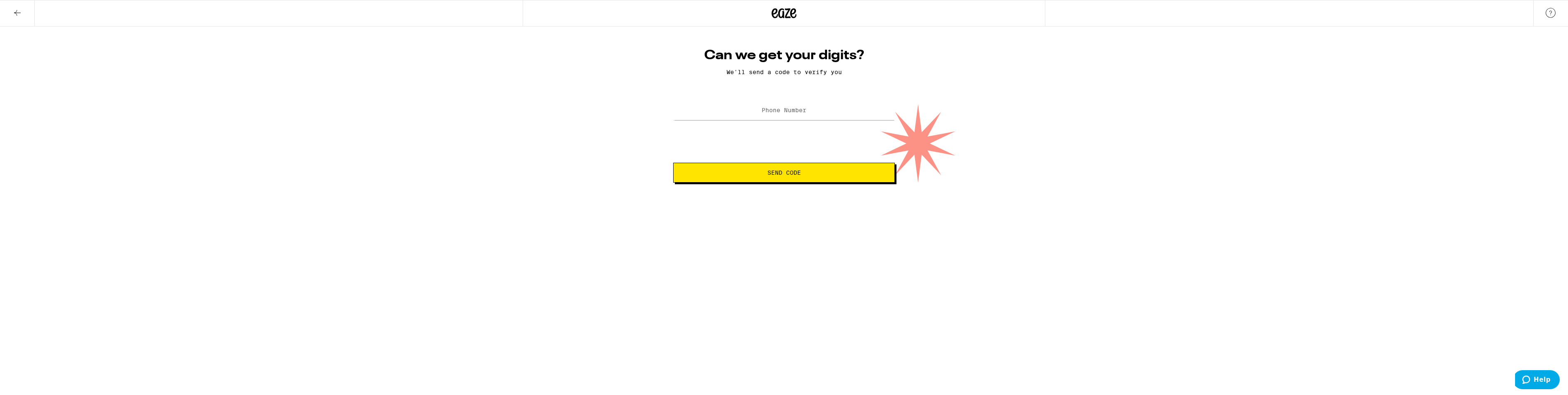
click at [769, 111] on label "Phone Number" at bounding box center [784, 110] width 45 height 6
type input "[PHONE_NUMBER]"
click at [780, 174] on span "Send Code" at bounding box center [784, 173] width 34 height 6
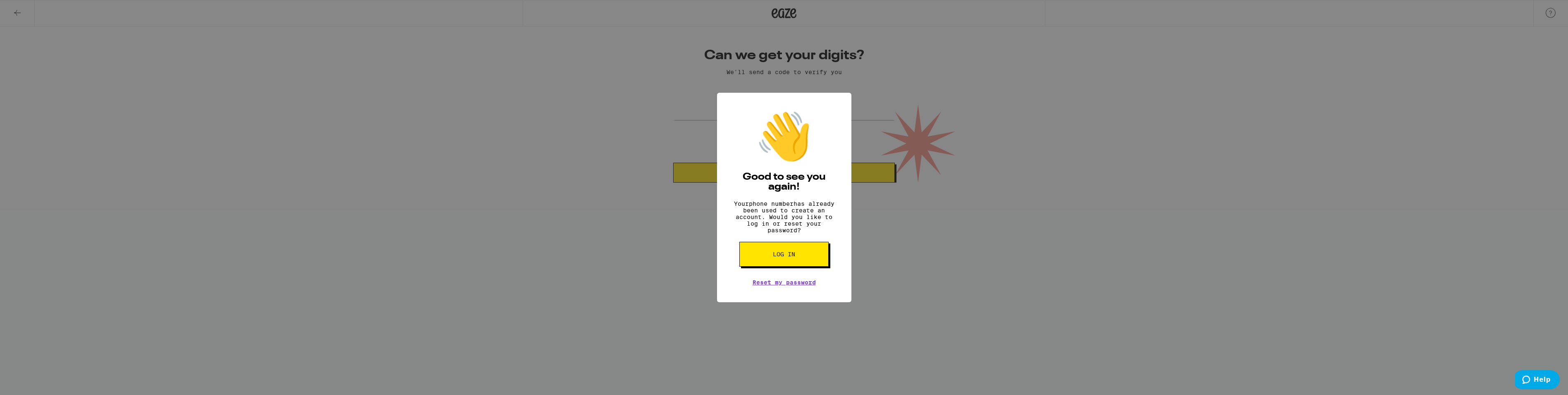
click at [788, 257] on span "Log in" at bounding box center [784, 254] width 22 height 6
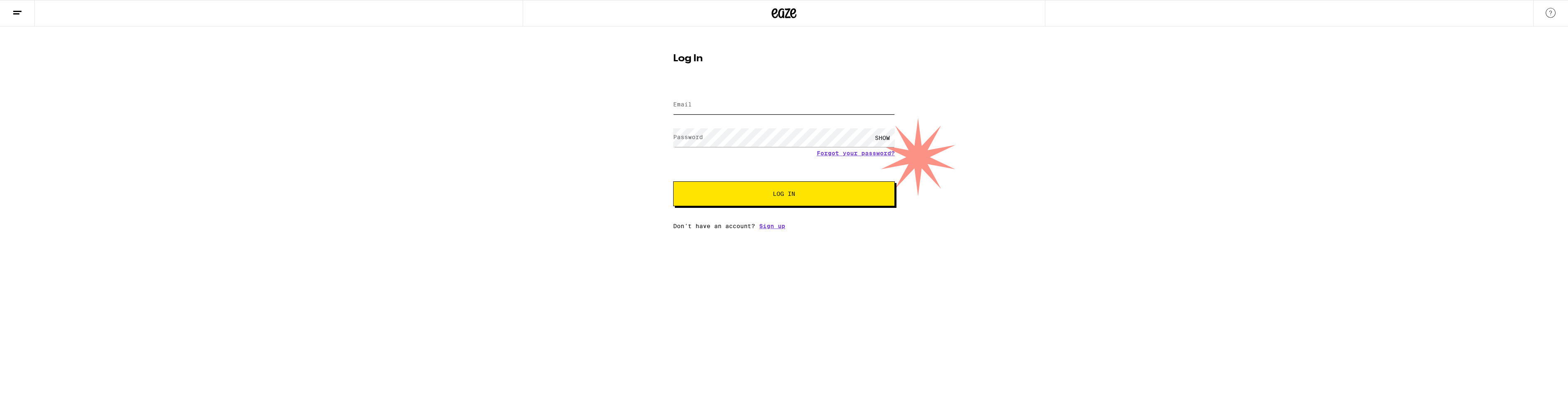
click at [696, 113] on input "Email" at bounding box center [784, 105] width 222 height 19
type input "[EMAIL_ADDRESS][DOMAIN_NAME]"
click at [688, 137] on label "Password" at bounding box center [688, 137] width 30 height 6
click at [802, 195] on span "Log In" at bounding box center [784, 194] width 155 height 6
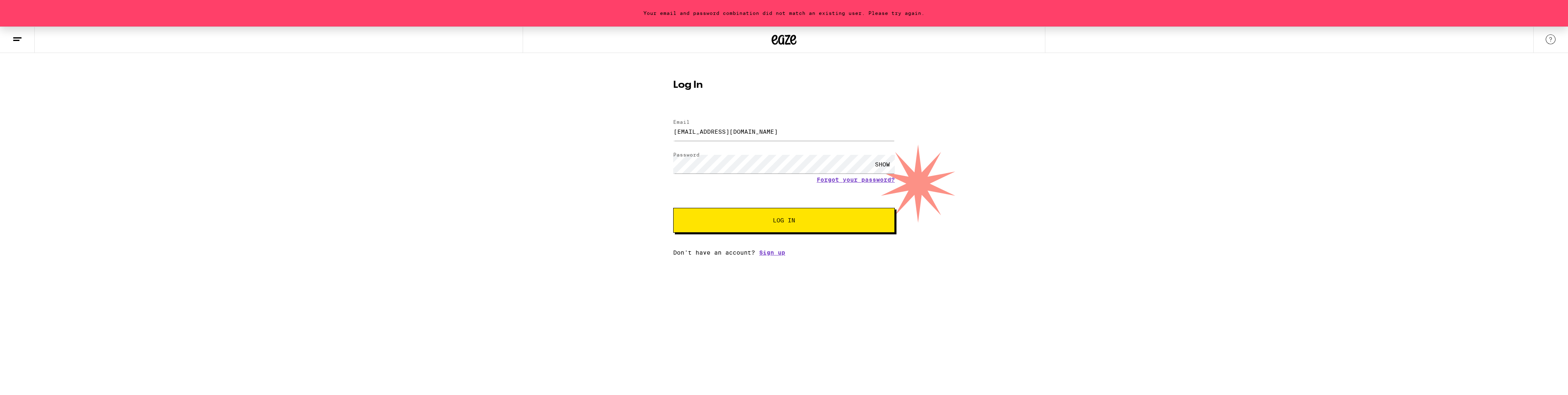
click at [878, 165] on div "SHOW" at bounding box center [883, 164] width 24 height 19
click at [781, 219] on span "Log In" at bounding box center [784, 221] width 22 height 6
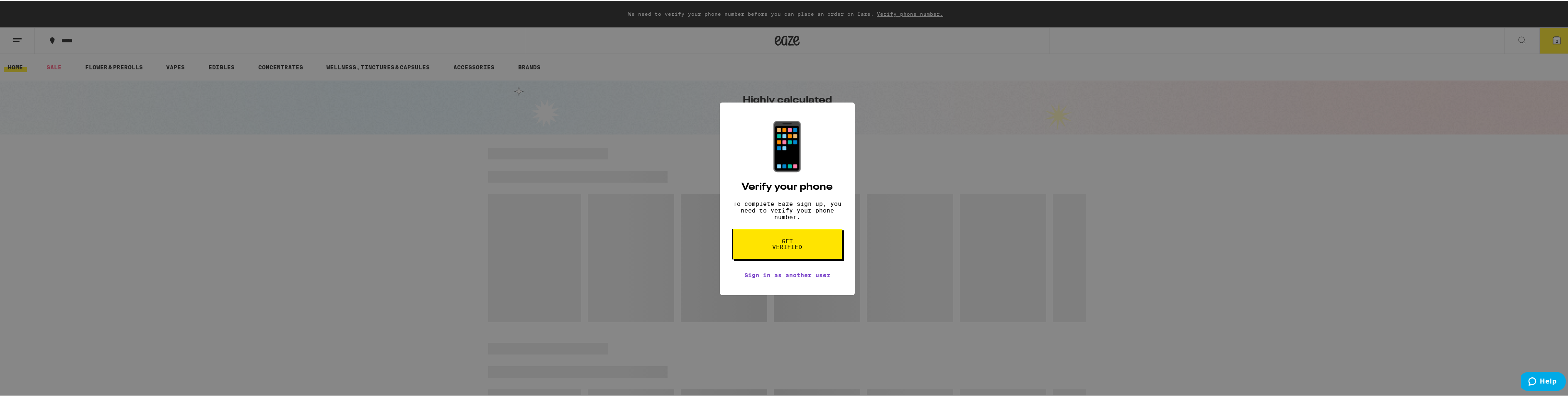
click at [803, 247] on span "Get verified" at bounding box center [787, 244] width 43 height 12
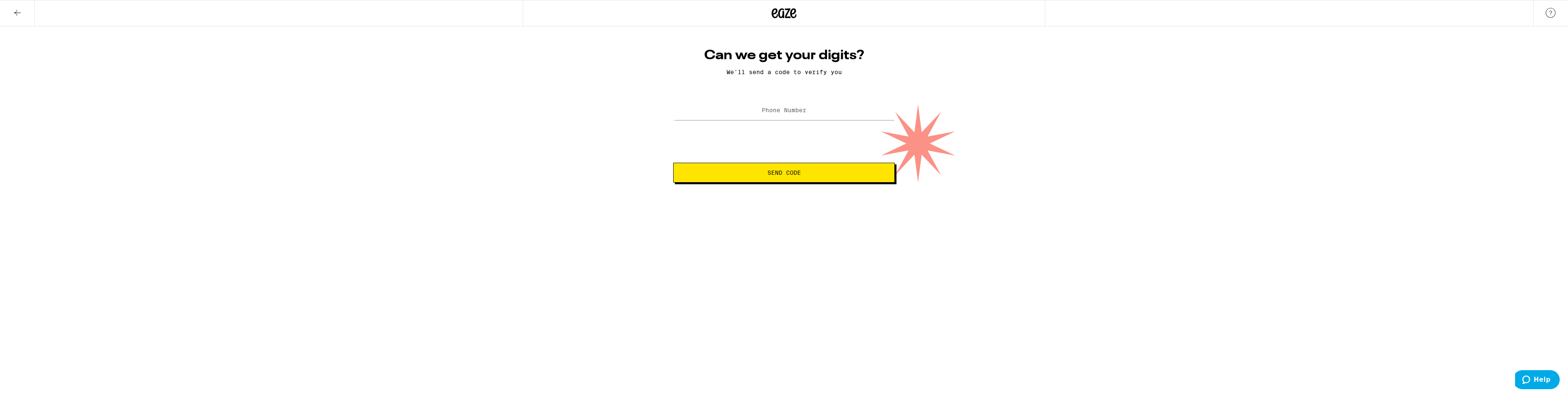
click at [790, 113] on label "Phone Number" at bounding box center [784, 110] width 45 height 6
type input "[PHONE_NUMBER]"
click at [795, 178] on button "Send Code" at bounding box center [784, 173] width 222 height 20
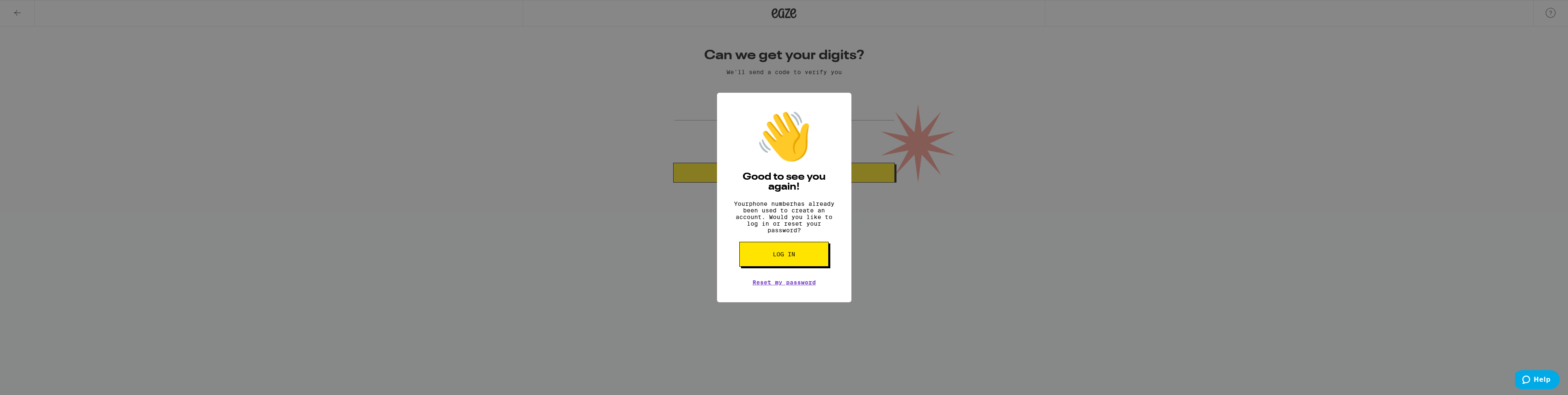
click at [987, 198] on div "👋 Good to see you again! Your phone number has already been used to create an a…" at bounding box center [784, 198] width 1568 height 395
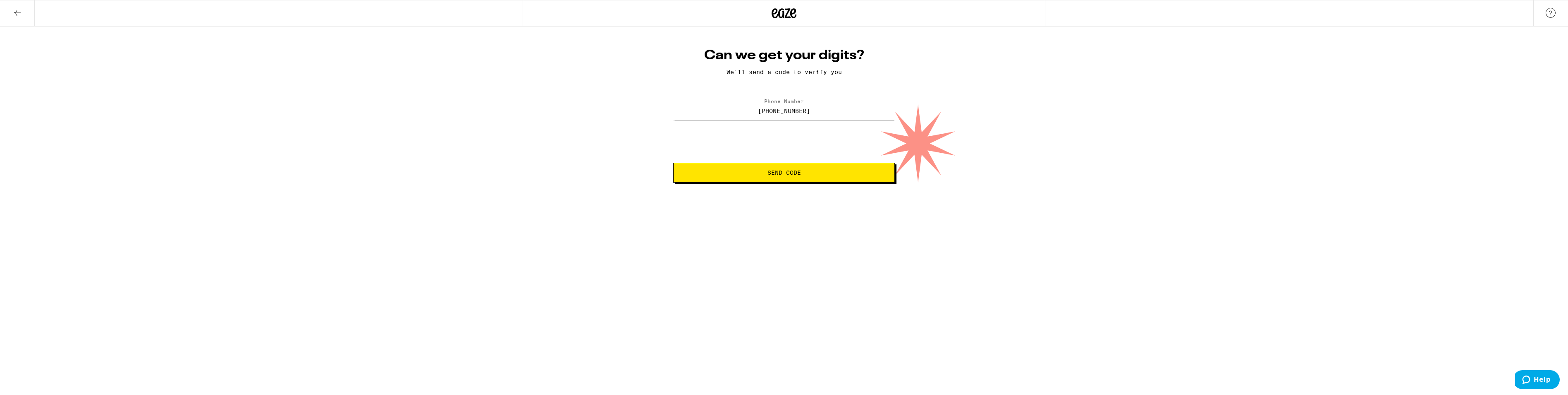
click at [785, 14] on icon at bounding box center [784, 13] width 24 height 15
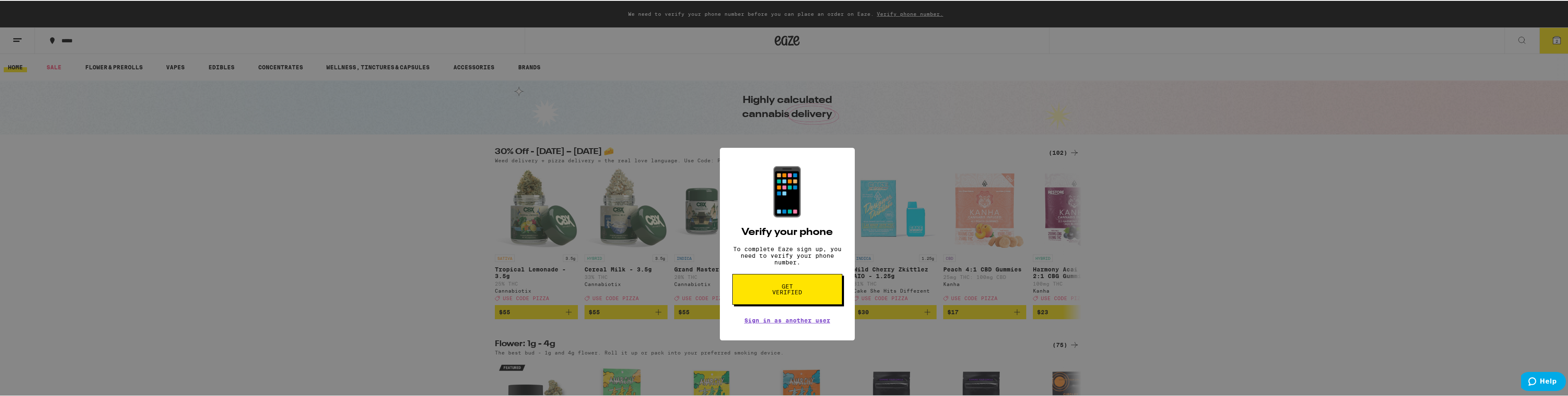
click at [997, 107] on div "📱 Verify your phone To complete Eaze sign up, you need to verify your phone num…" at bounding box center [787, 198] width 1574 height 396
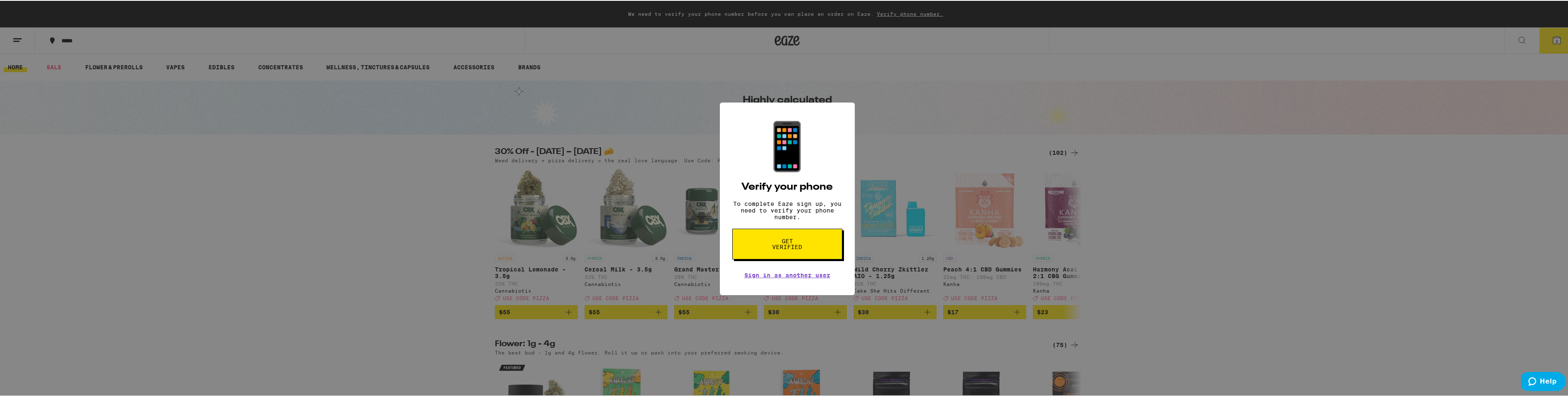
click at [709, 249] on div "📱 Verify your phone To complete Eaze sign up, you need to verify your phone num…" at bounding box center [787, 198] width 1574 height 396
click at [921, 12] on div "📱 Verify your phone To complete Eaze sign up, you need to verify your phone num…" at bounding box center [787, 198] width 1574 height 396
click at [788, 249] on span "Get verified" at bounding box center [787, 244] width 43 height 12
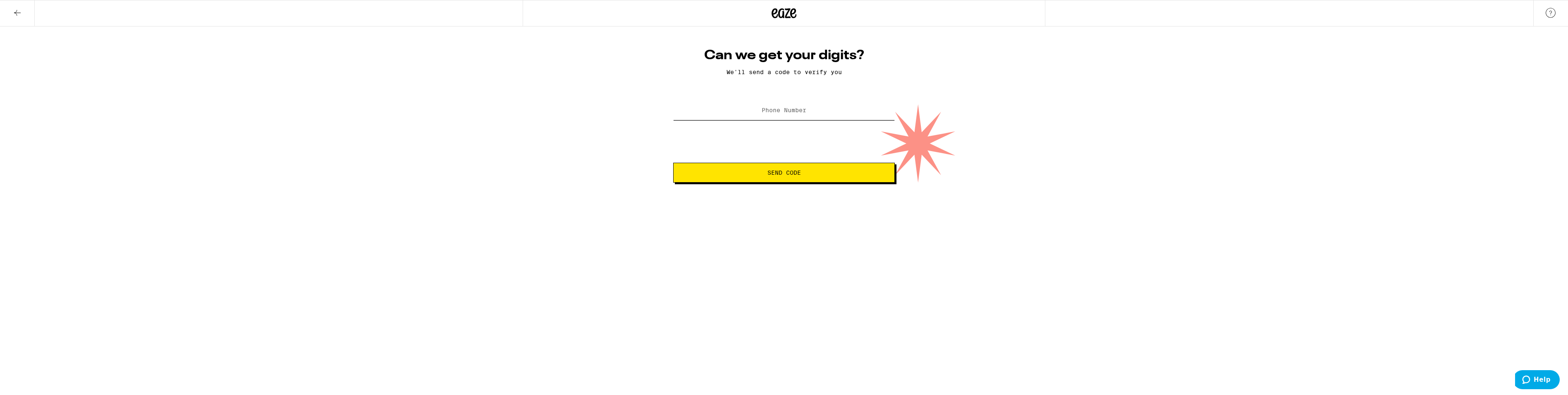
click at [799, 104] on input "Phone Number" at bounding box center [784, 111] width 222 height 19
type input "[PHONE_NUMBER]"
click at [796, 172] on span "Send Code" at bounding box center [784, 173] width 34 height 6
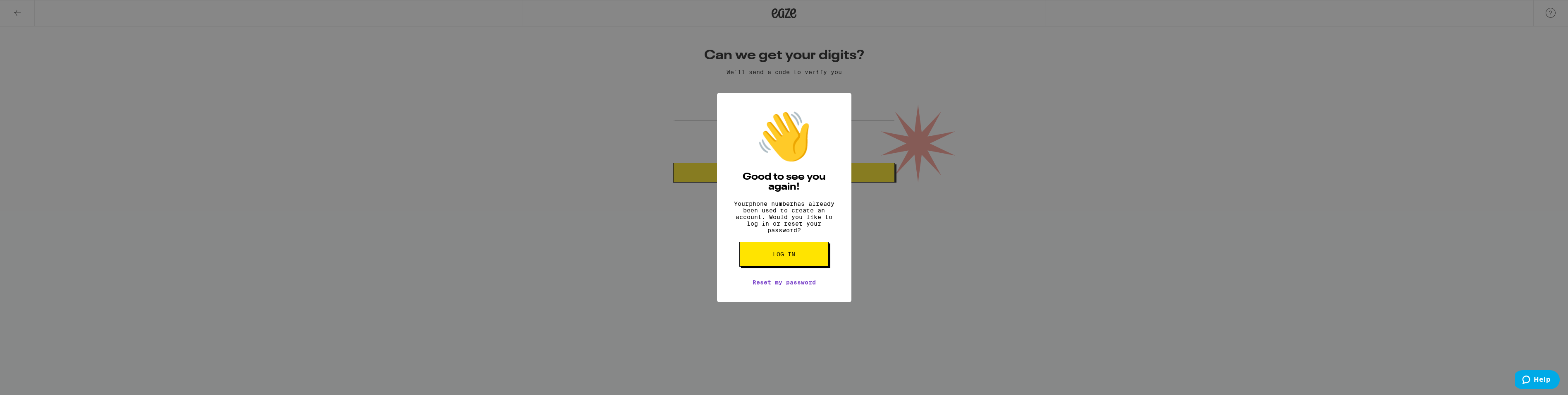
click at [793, 266] on button "Log in" at bounding box center [784, 254] width 89 height 25
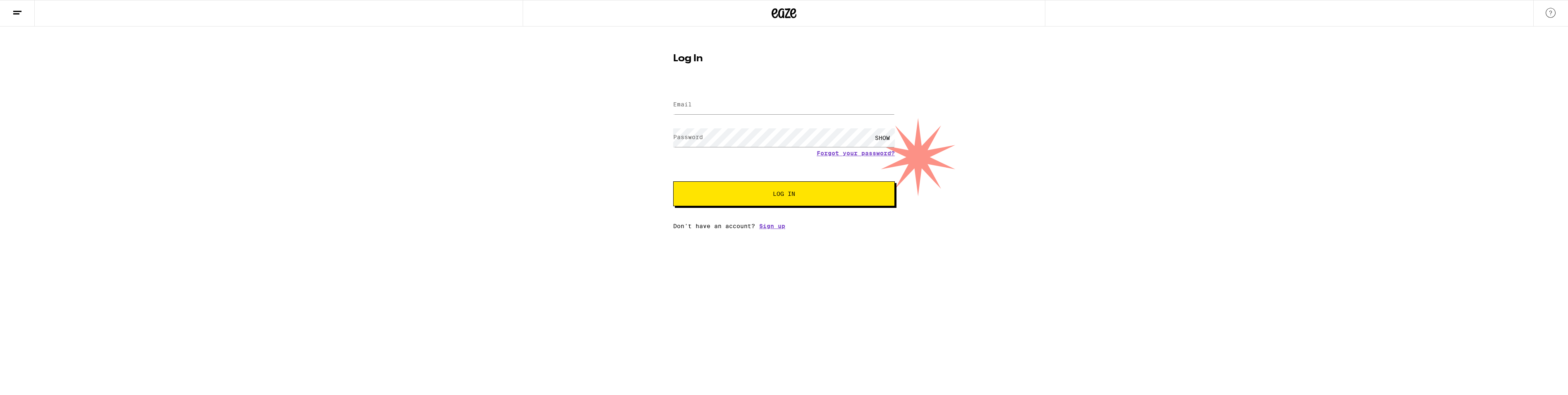
drag, startPoint x: 692, startPoint y: 90, endPoint x: 690, endPoint y: 99, distance: 9.2
click at [690, 99] on form "Email Email Password Password SHOW Forgot your password? Log In" at bounding box center [784, 145] width 222 height 122
click at [688, 104] on label "Email" at bounding box center [682, 104] width 19 height 6
type input "e"
type input "[EMAIL_ADDRESS][DOMAIN_NAME]"
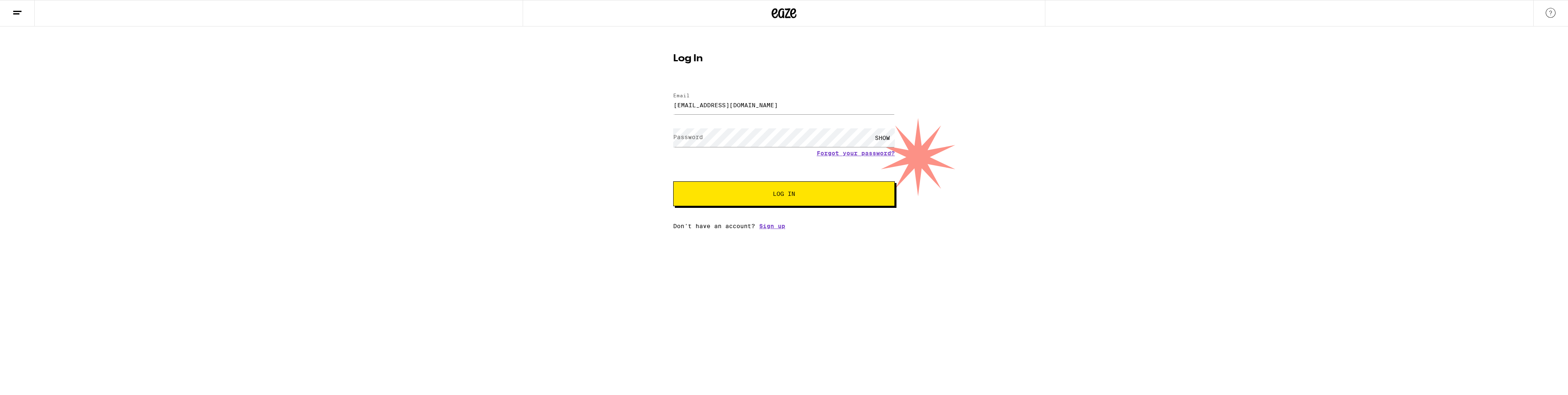
click at [684, 136] on label "Password" at bounding box center [688, 137] width 30 height 6
click at [810, 200] on button "Log In" at bounding box center [784, 194] width 222 height 25
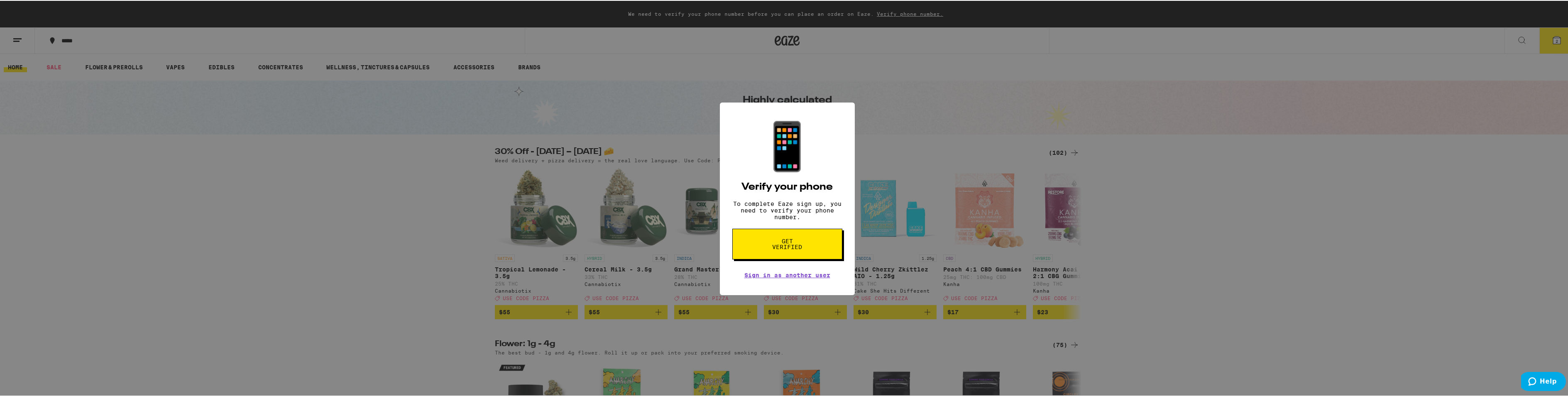
click at [840, 280] on div "📱 Verify your phone To complete Eaze sign up, you need to verify your phone num…" at bounding box center [787, 198] width 135 height 193
